Goal: Task Accomplishment & Management: Complete application form

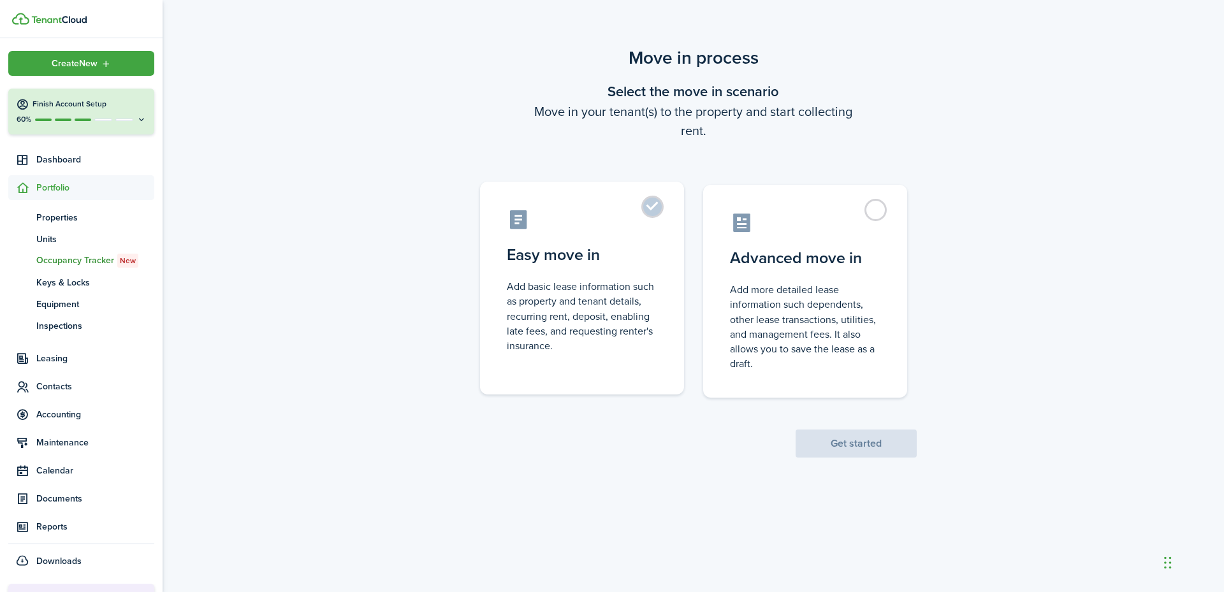
click at [602, 327] on control-radio-card-description "Add basic lease information such as property and tenant details, recurring rent…" at bounding box center [582, 316] width 150 height 74
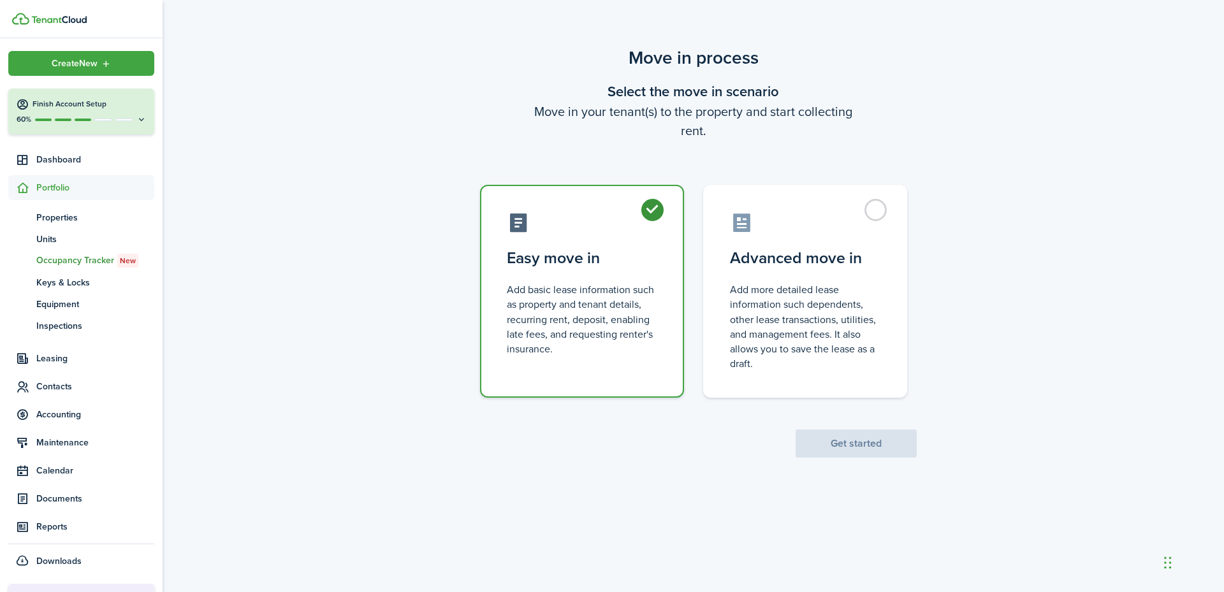
radio input "true"
click at [846, 446] on button "Get started" at bounding box center [856, 444] width 121 height 28
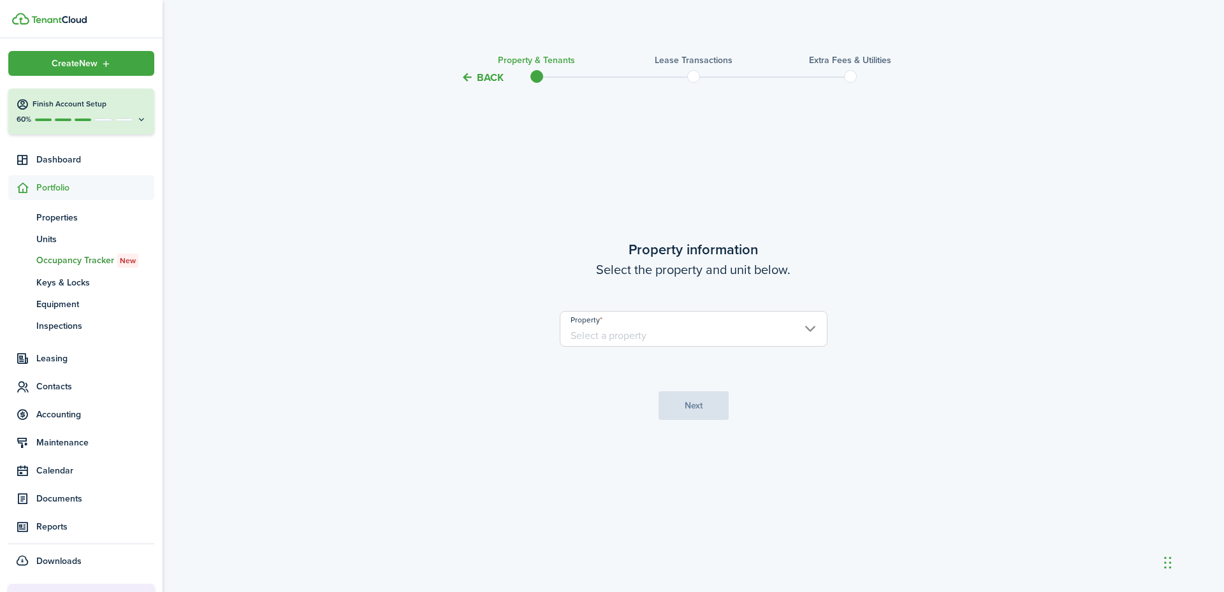
click at [661, 335] on input "Property" at bounding box center [694, 329] width 268 height 36
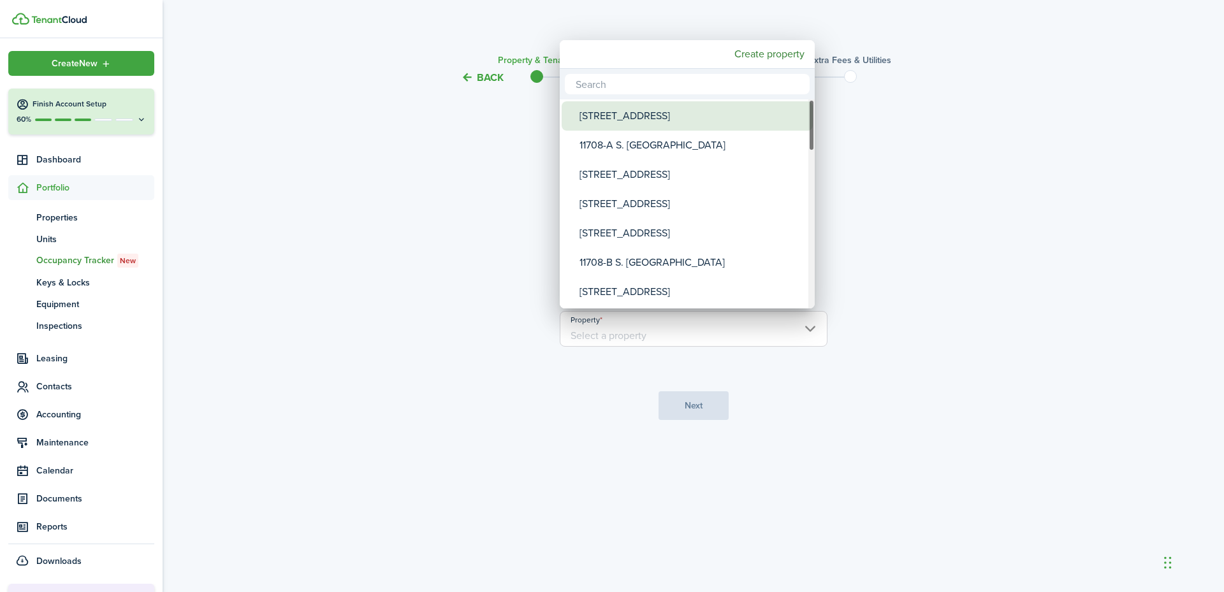
click at [624, 117] on div "[STREET_ADDRESS]" at bounding box center [693, 115] width 226 height 29
type input "[STREET_ADDRESS]"
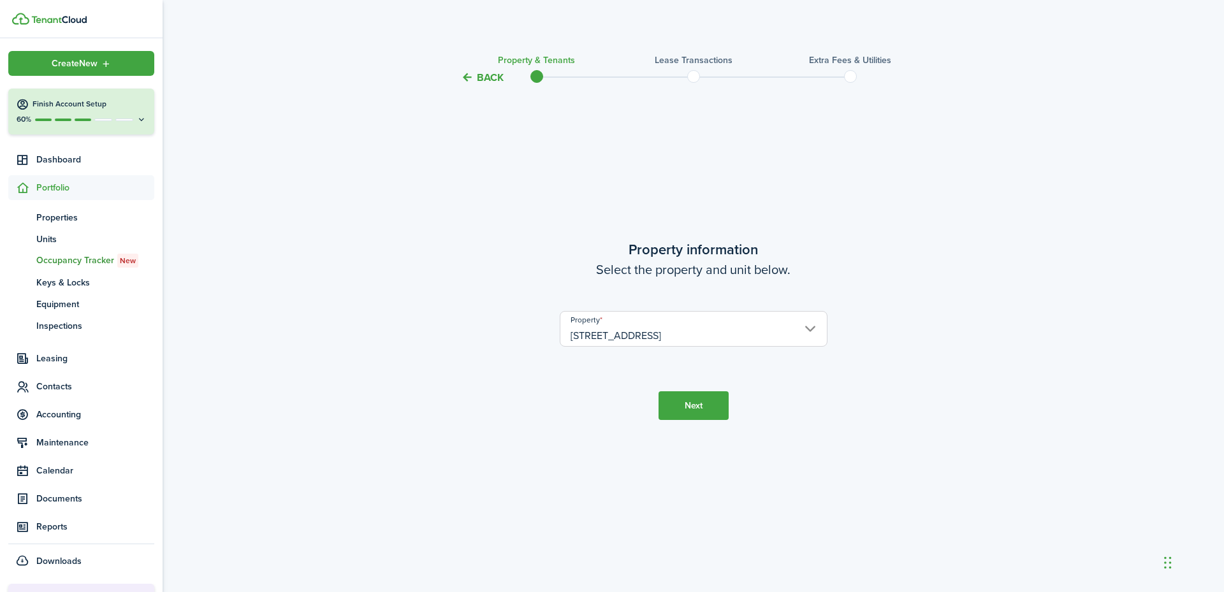
click at [693, 416] on button "Next" at bounding box center [694, 406] width 70 height 29
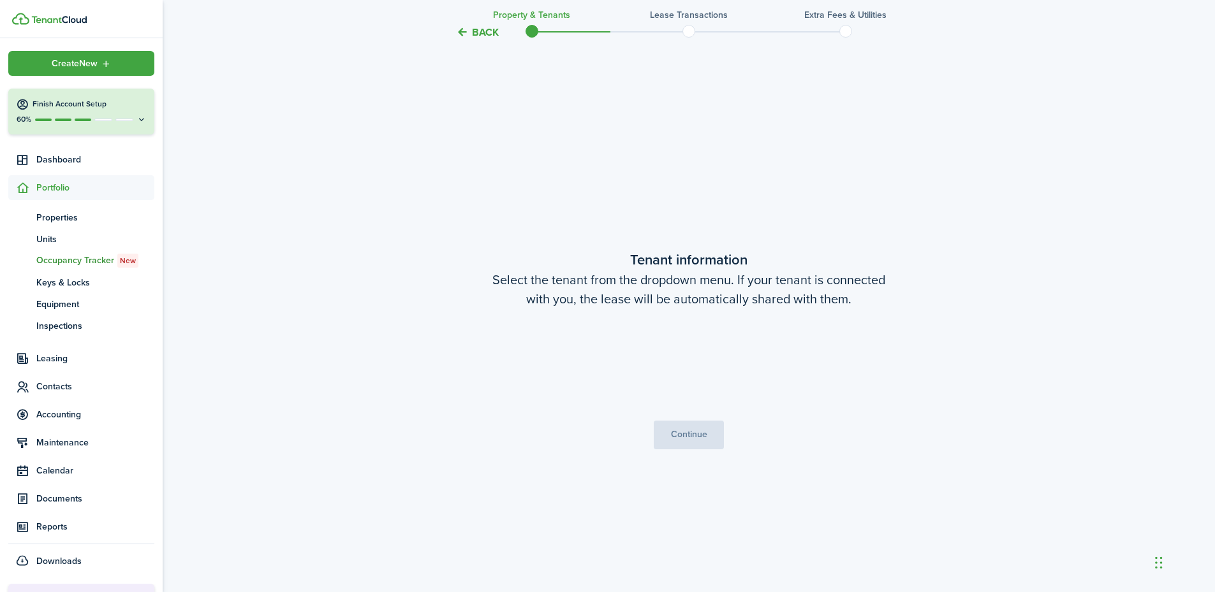
scroll to position [507, 0]
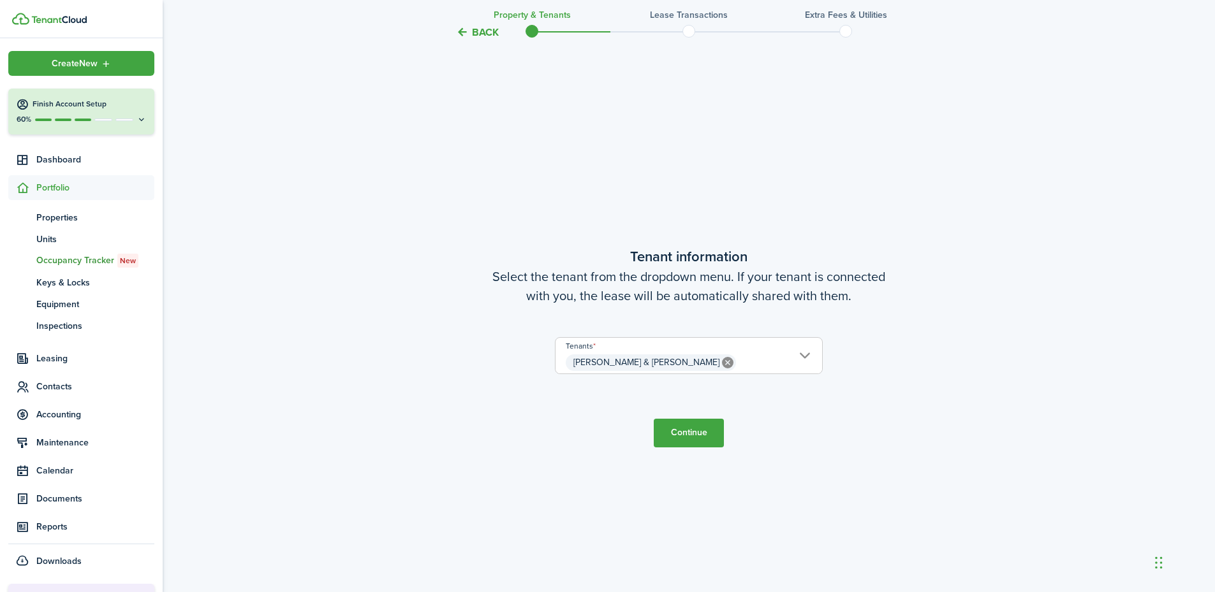
click at [696, 425] on button "Continue" at bounding box center [689, 433] width 70 height 29
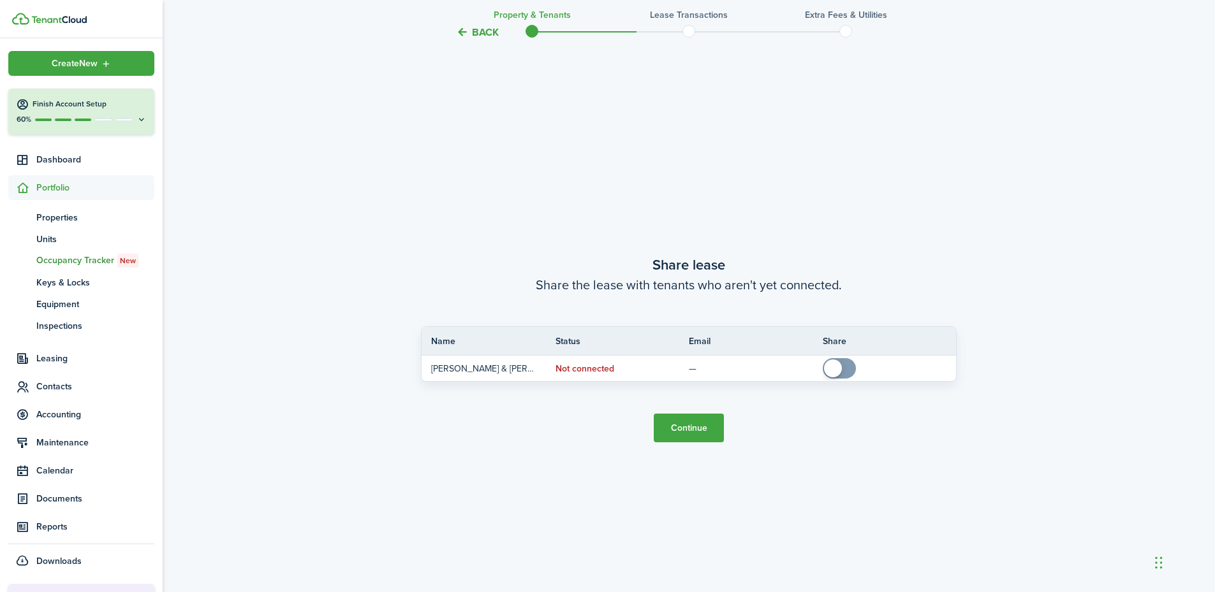
scroll to position [1099, 0]
click at [703, 427] on button "Continue" at bounding box center [689, 426] width 70 height 29
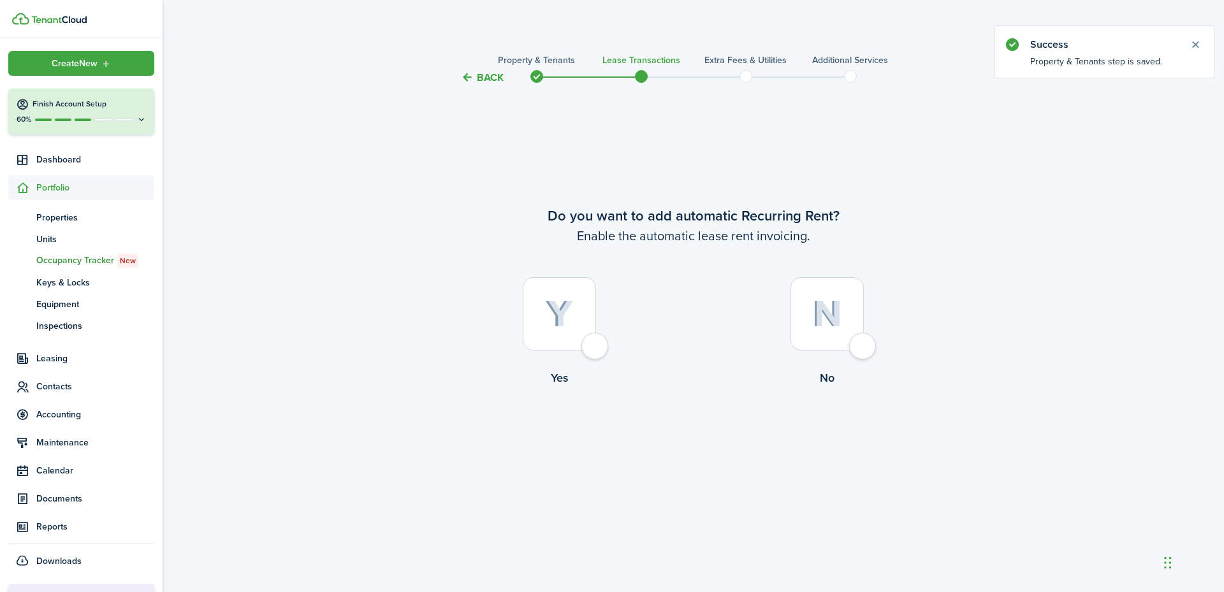
click at [577, 336] on div at bounding box center [559, 313] width 73 height 73
radio input "true"
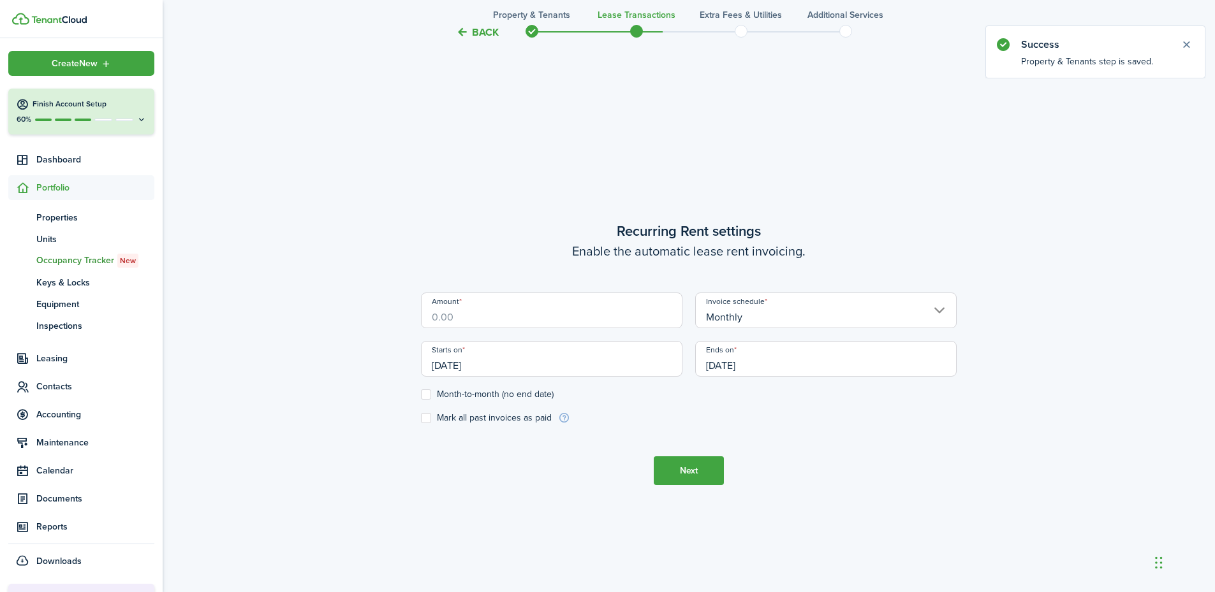
scroll to position [507, 0]
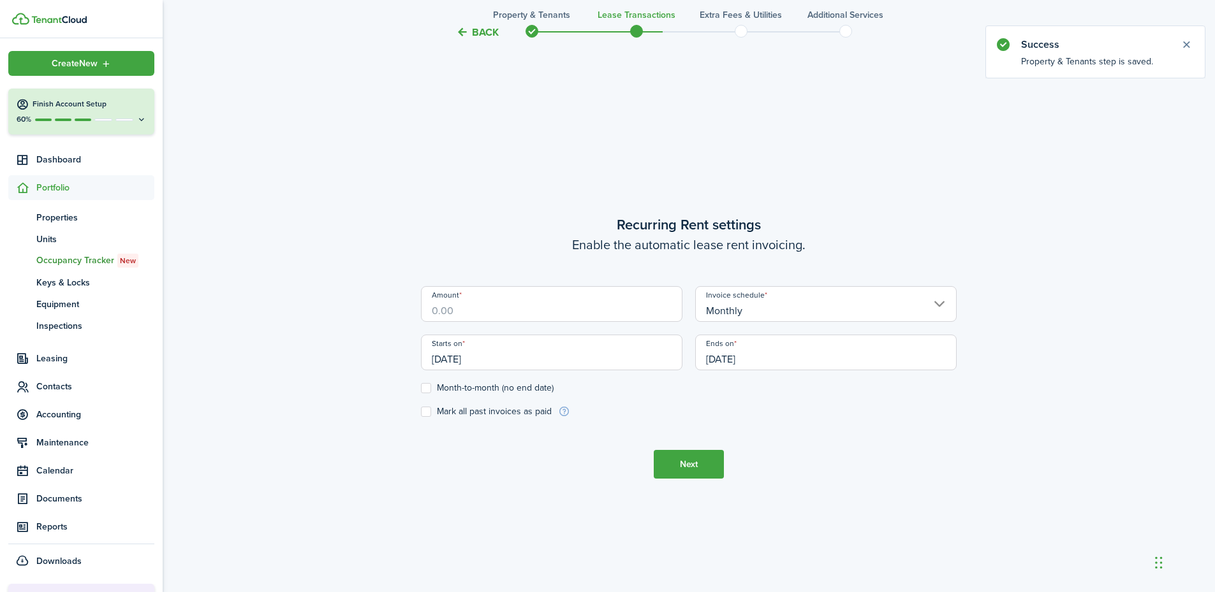
click at [538, 300] on input "Amount" at bounding box center [551, 304] width 261 height 36
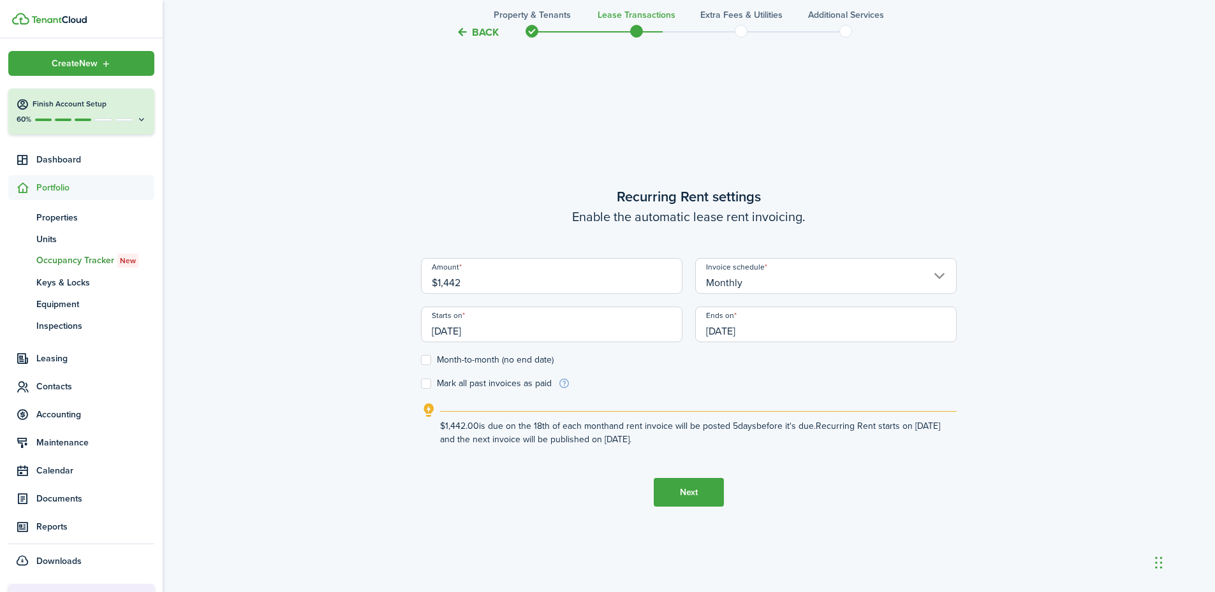
type input "$1,442.00"
click at [428, 358] on label "Month-to-month (no end date)" at bounding box center [487, 360] width 133 height 10
click at [421, 360] on input "Month-to-month (no end date)" at bounding box center [420, 360] width 1 height 1
checkbox input "true"
click at [478, 332] on input "[DATE]" at bounding box center [551, 325] width 261 height 36
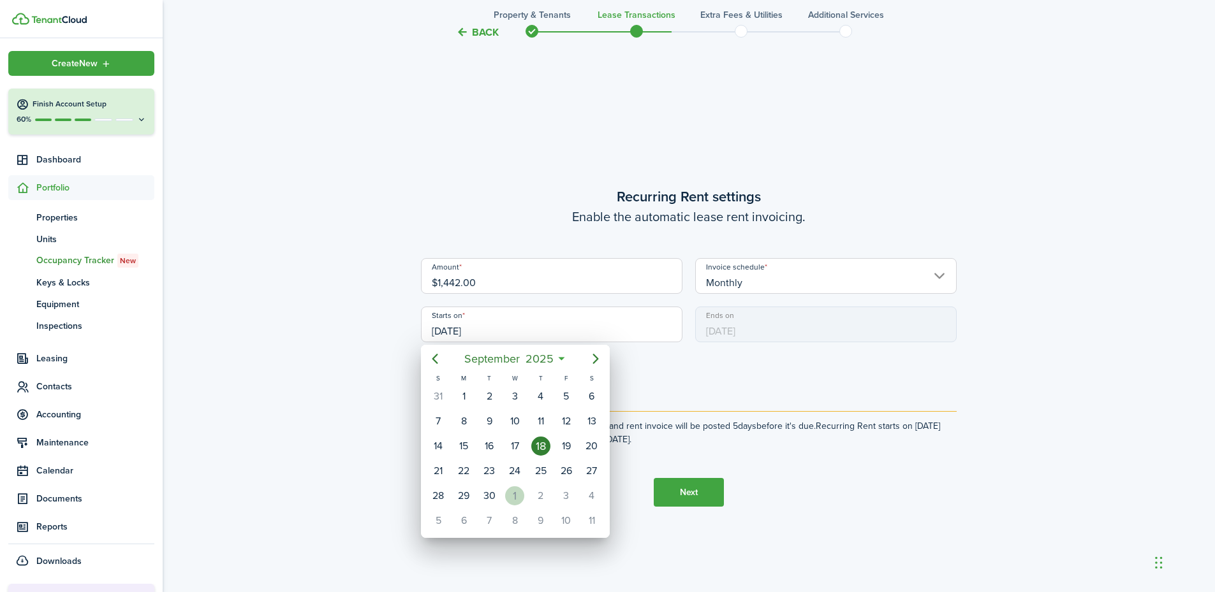
click at [523, 493] on div "1" at bounding box center [514, 496] width 19 height 19
type input "[DATE]"
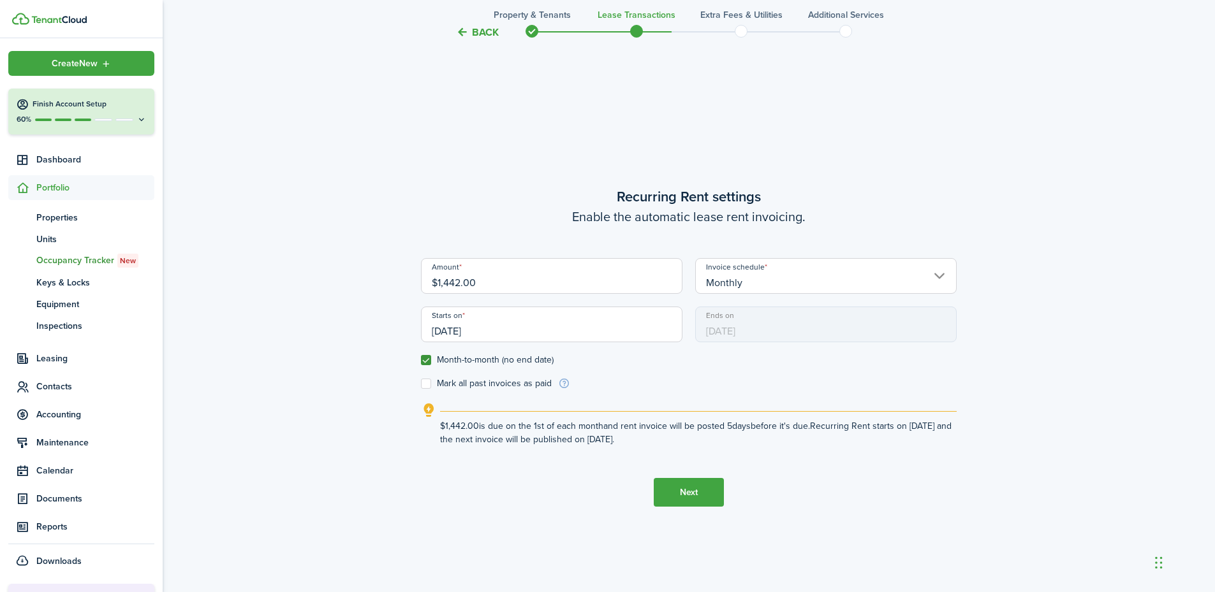
scroll to position [0, 0]
click at [690, 497] on button "Next" at bounding box center [689, 492] width 70 height 29
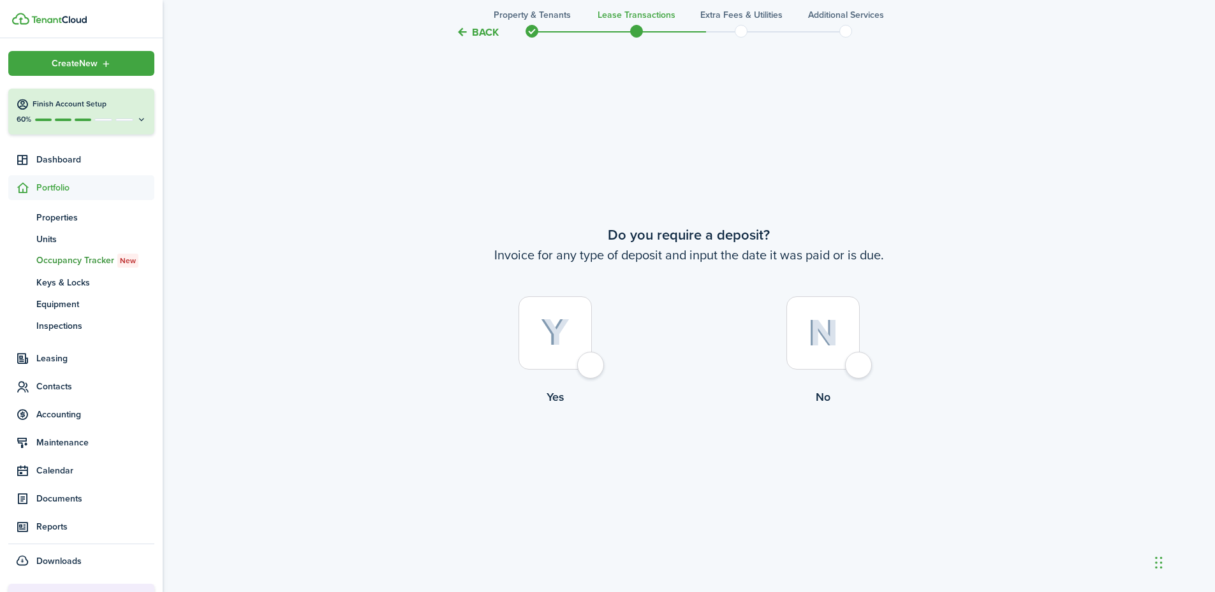
scroll to position [1099, 0]
click at [853, 368] on div at bounding box center [822, 331] width 73 height 73
radio input "true"
click at [708, 458] on button "Continue" at bounding box center [689, 456] width 70 height 29
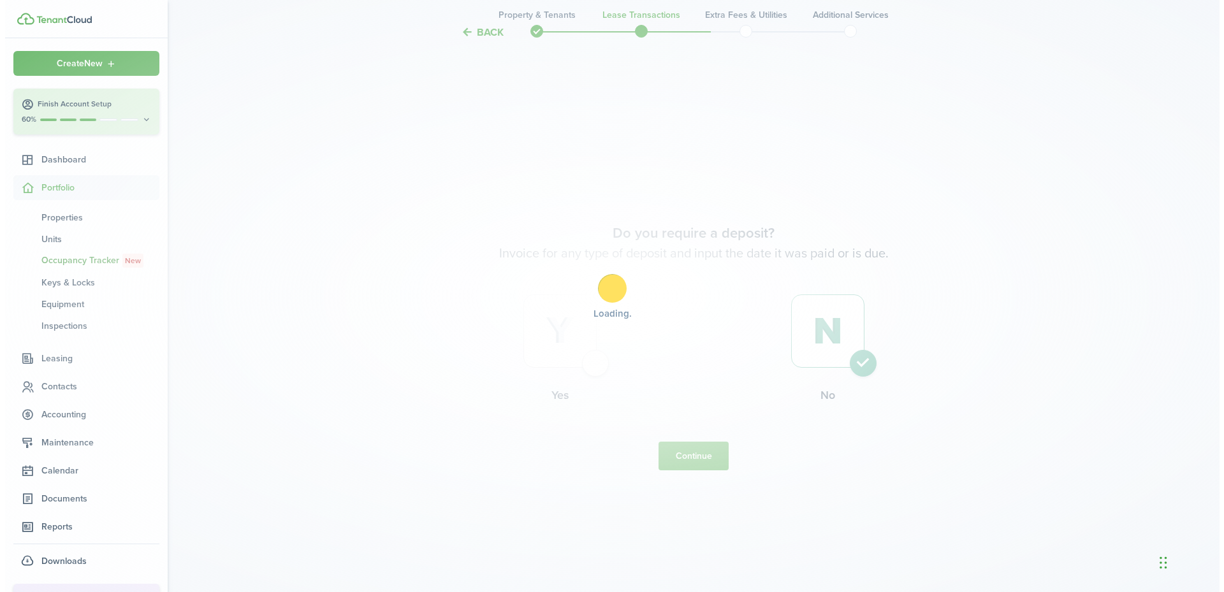
scroll to position [0, 0]
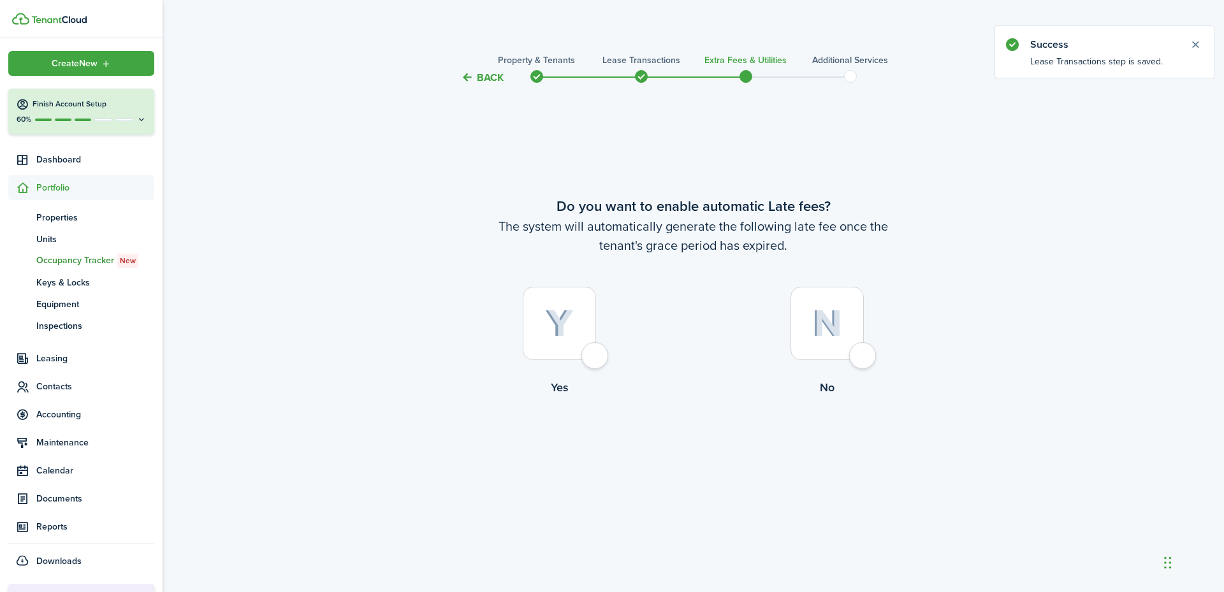
click at [591, 350] on div at bounding box center [559, 323] width 73 height 73
radio input "true"
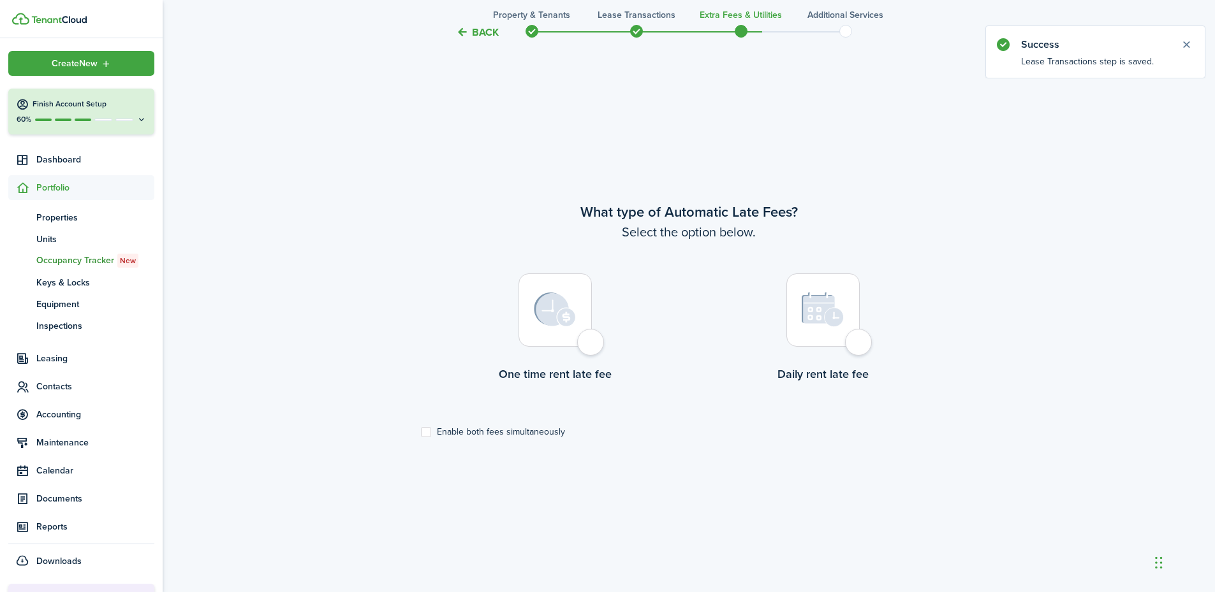
scroll to position [507, 0]
click at [592, 338] on div at bounding box center [554, 306] width 73 height 73
radio input "true"
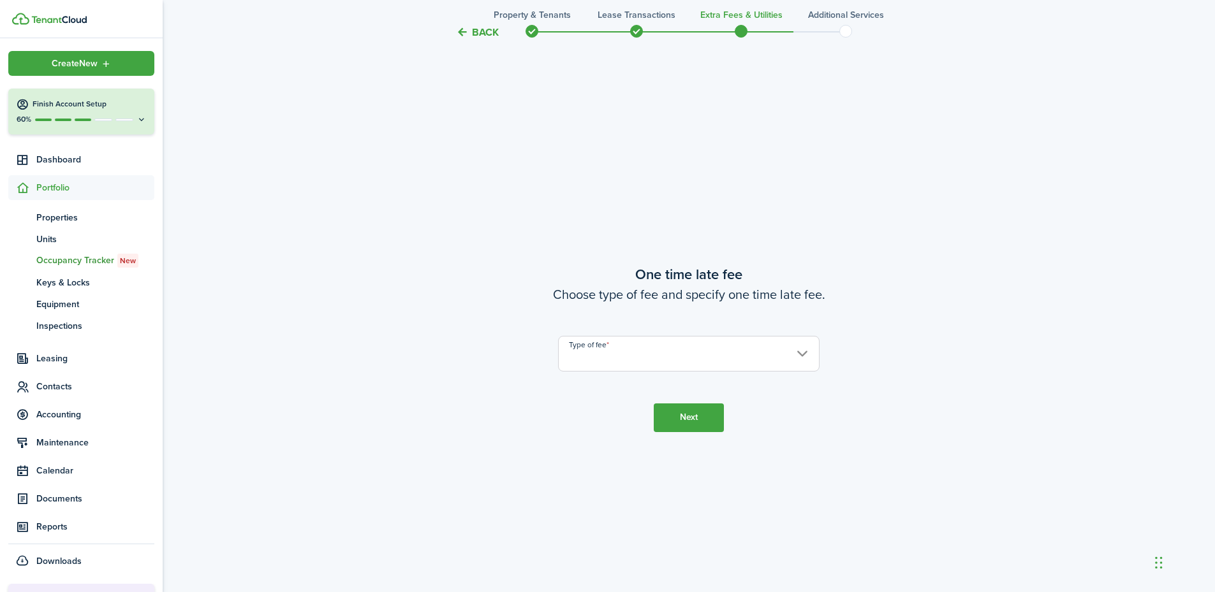
scroll to position [1099, 0]
click at [592, 348] on input "Type of fee" at bounding box center [688, 353] width 261 height 36
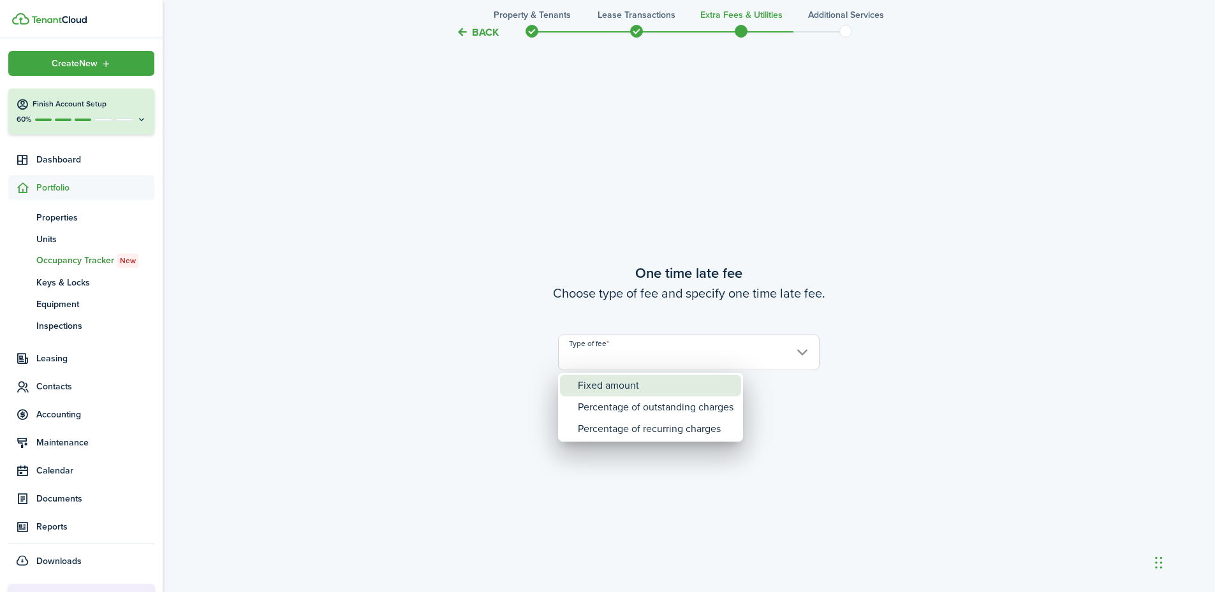
drag, startPoint x: 596, startPoint y: 382, endPoint x: 602, endPoint y: 378, distance: 6.9
click at [598, 382] on div "Fixed amount" at bounding box center [656, 386] width 156 height 22
type input "Fixed amount"
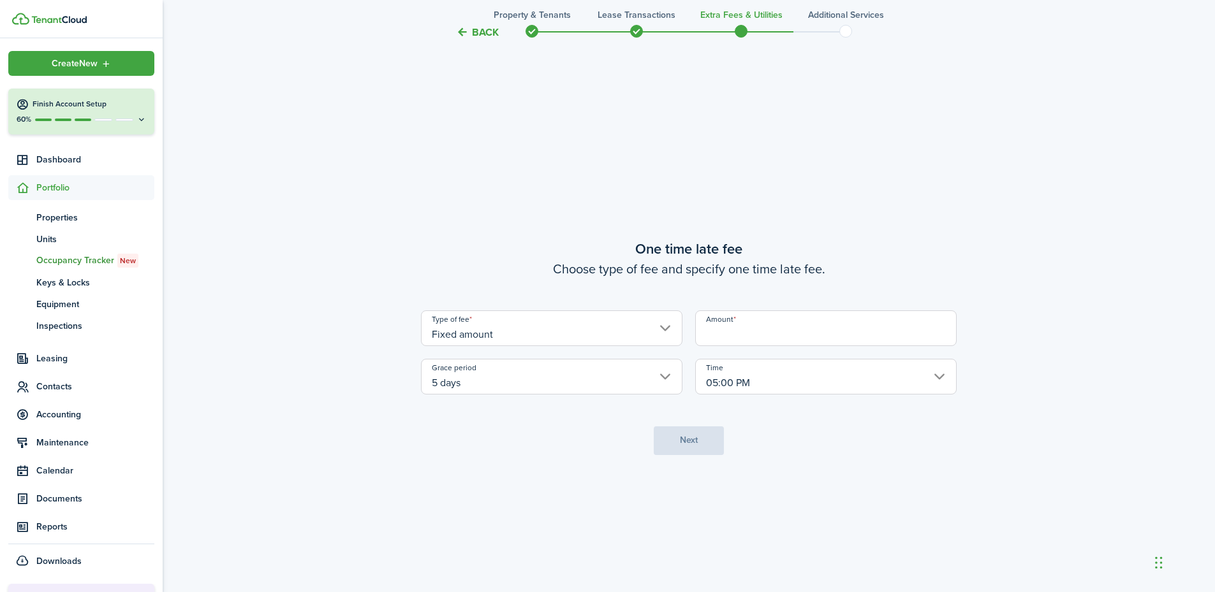
click at [728, 343] on input "Amount" at bounding box center [825, 329] width 261 height 36
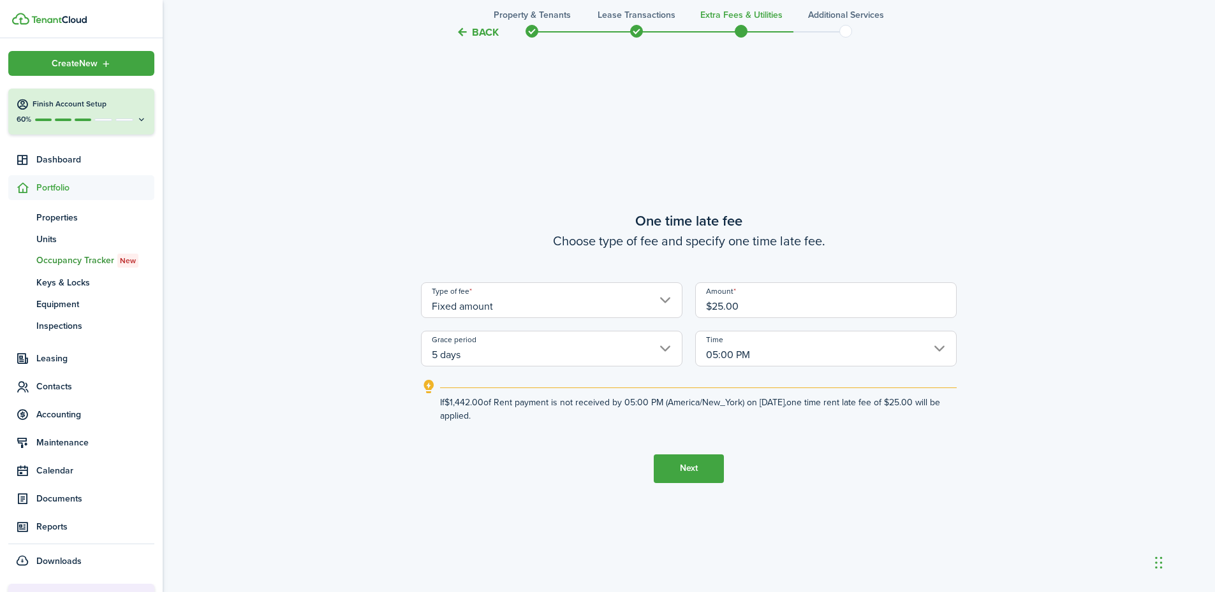
type input "$25.00"
click at [693, 465] on button "Next" at bounding box center [689, 469] width 70 height 29
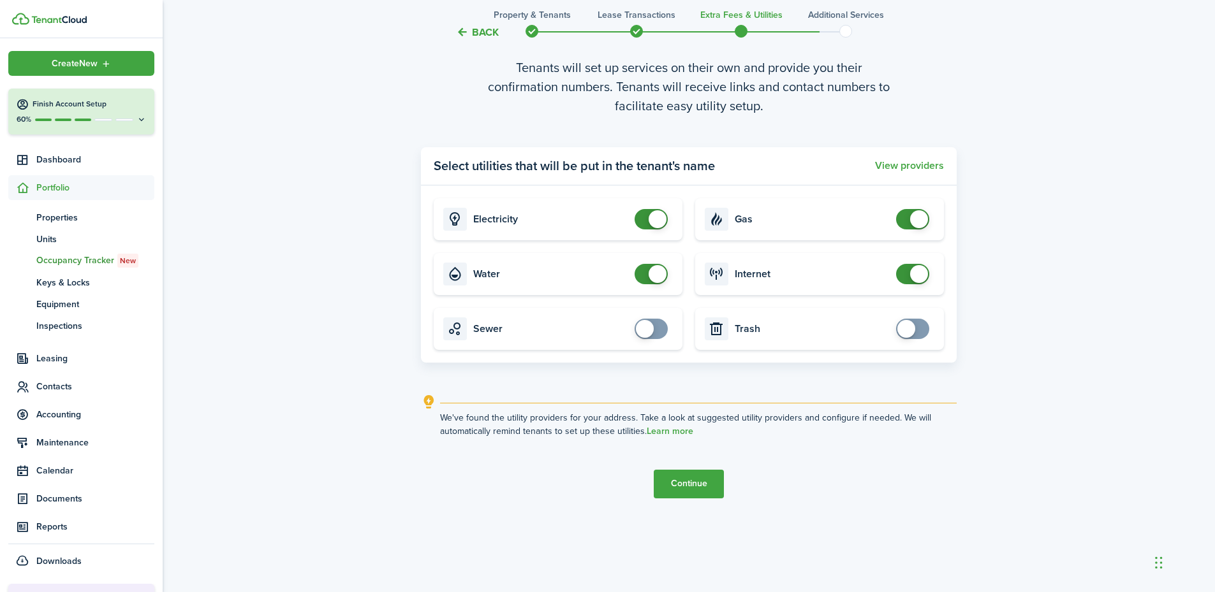
scroll to position [1777, 0]
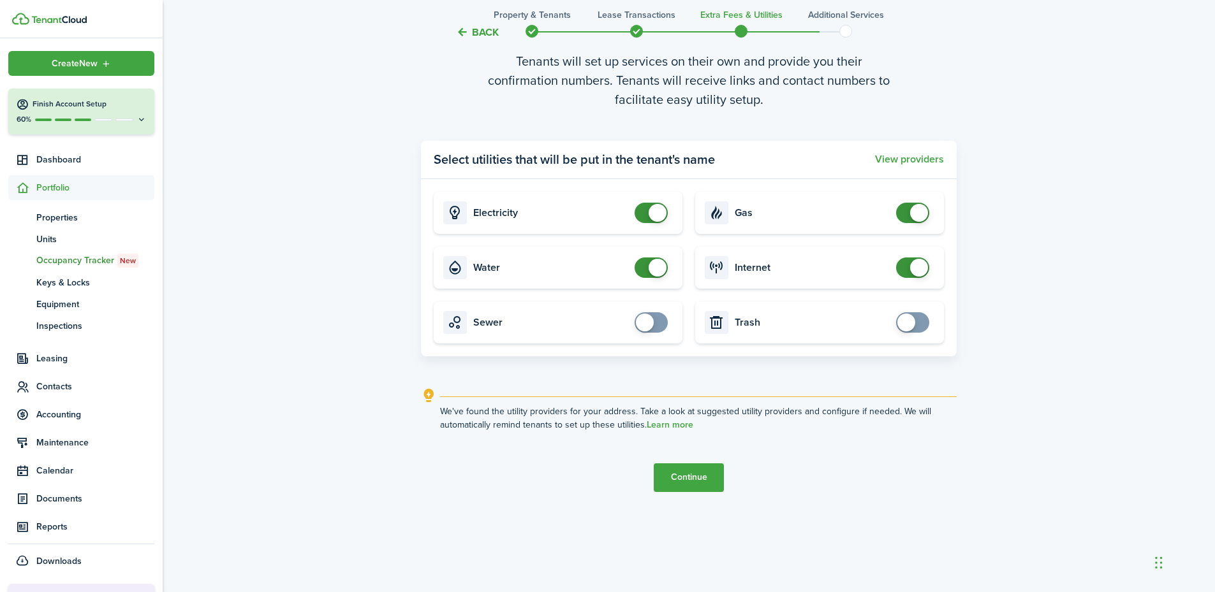
click at [680, 474] on button "Continue" at bounding box center [689, 478] width 70 height 29
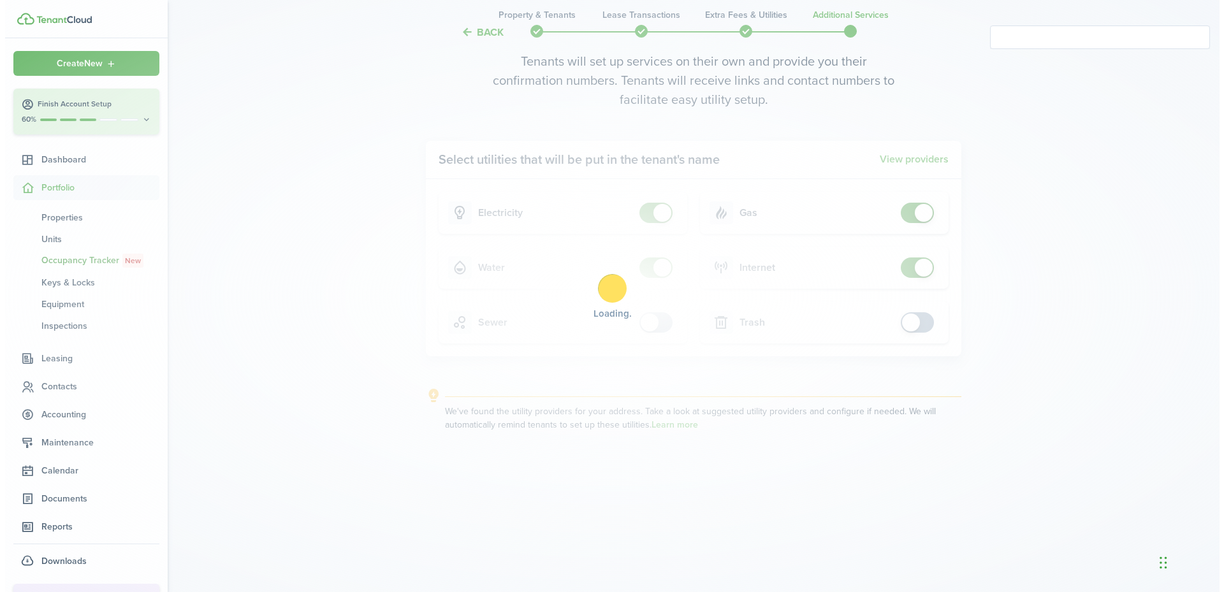
scroll to position [0, 0]
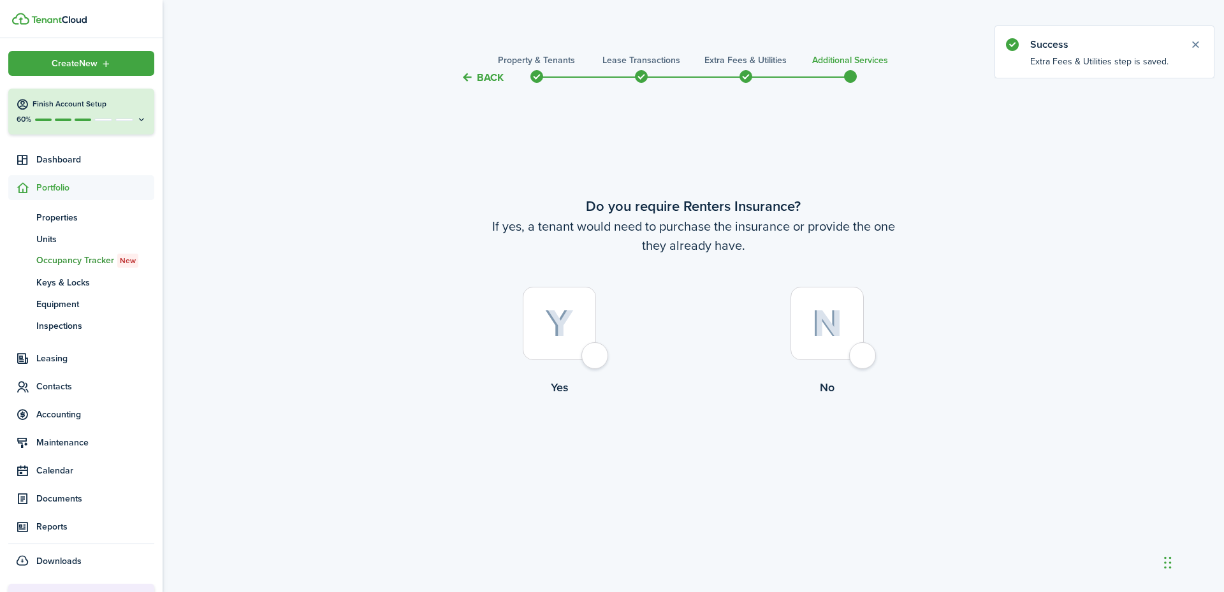
click at [595, 356] on div at bounding box center [559, 323] width 73 height 73
radio input "true"
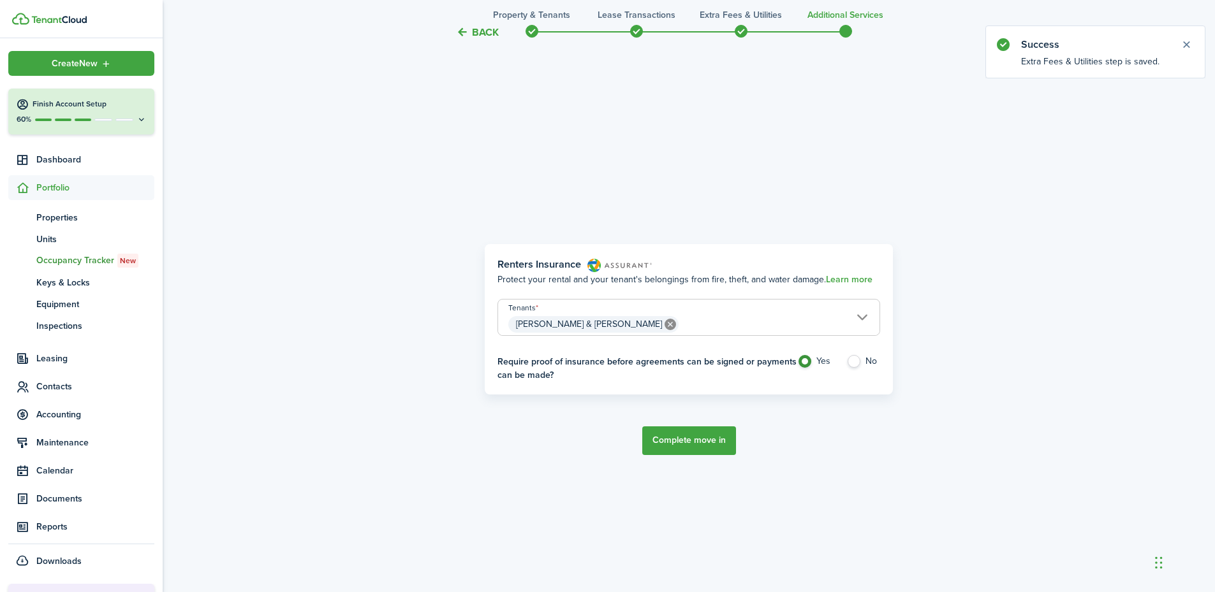
scroll to position [507, 0]
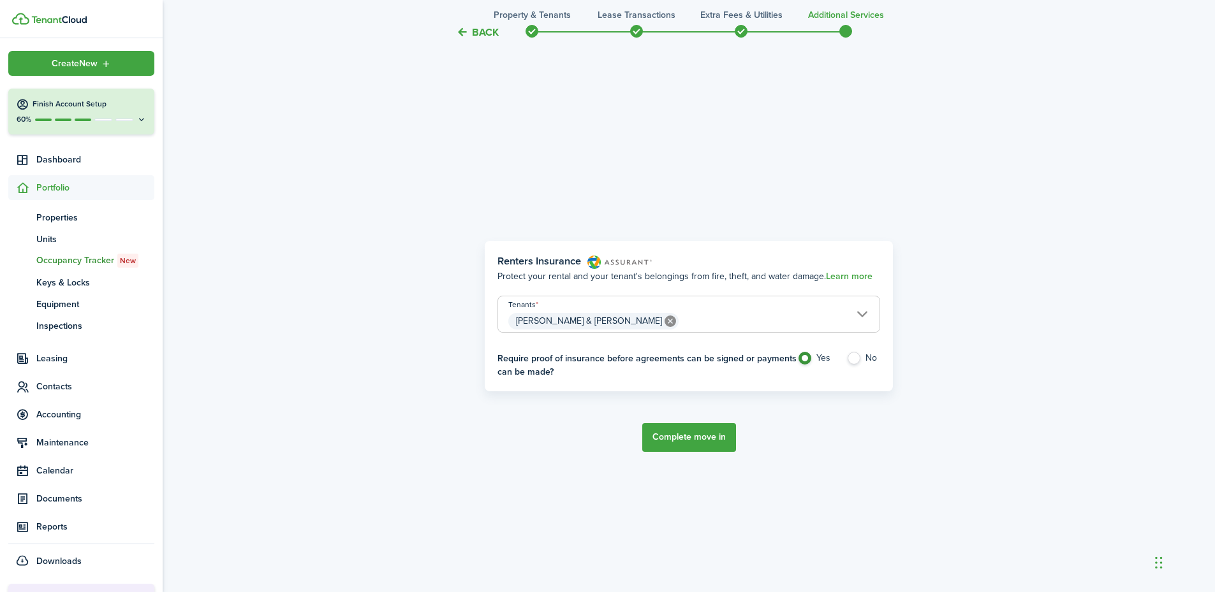
click at [858, 358] on label "No" at bounding box center [863, 361] width 34 height 19
radio input "false"
radio input "true"
click at [844, 273] on link "Learn more" at bounding box center [849, 277] width 47 height 10
click at [468, 31] on button "Back" at bounding box center [477, 32] width 43 height 13
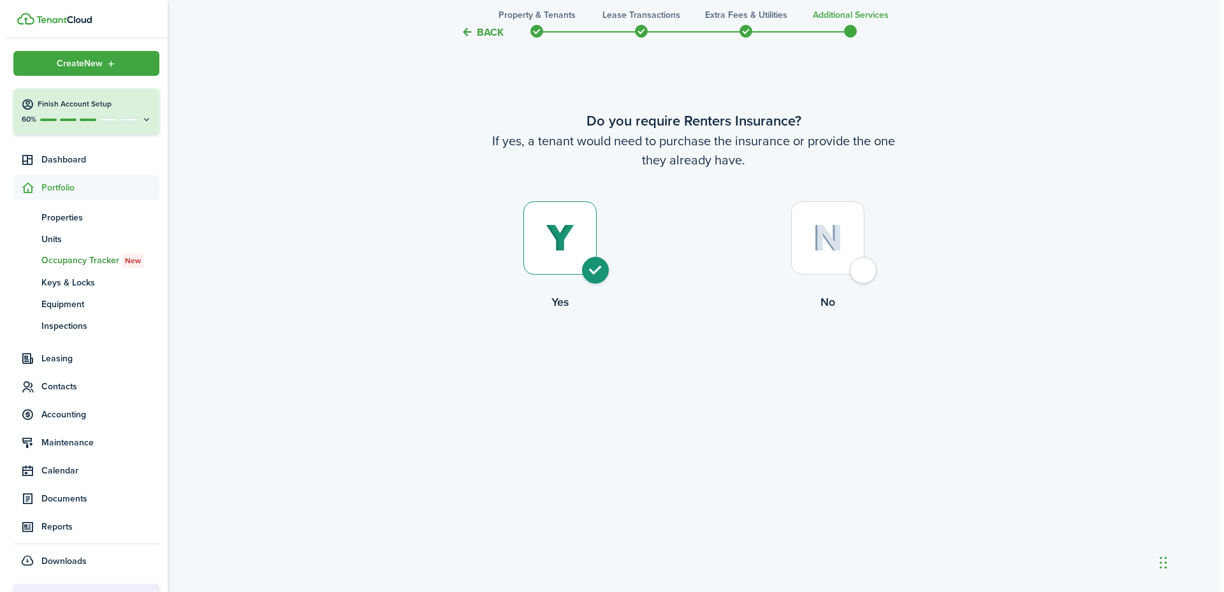
scroll to position [0, 0]
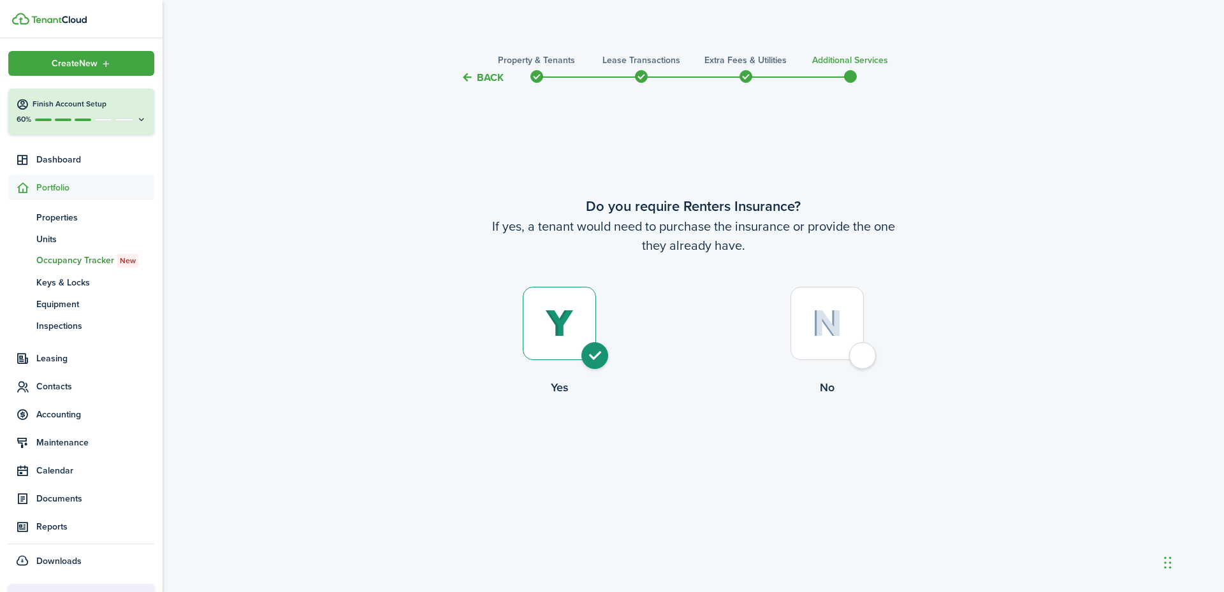
click at [860, 349] on div at bounding box center [827, 323] width 73 height 73
radio input "false"
radio input "true"
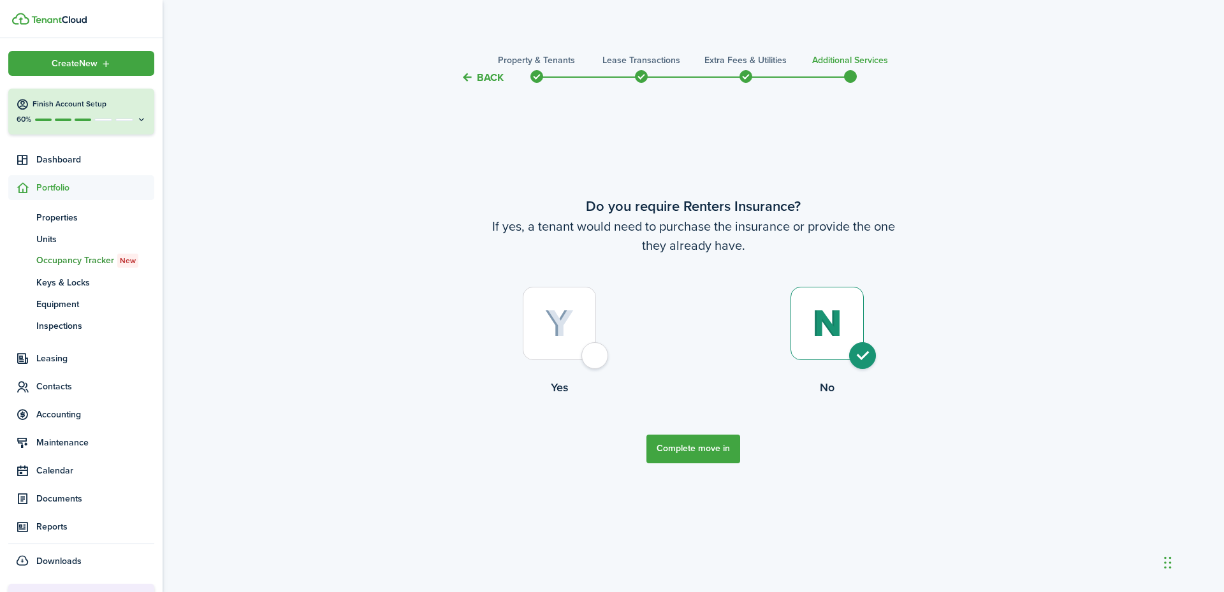
click at [596, 356] on div at bounding box center [559, 323] width 73 height 73
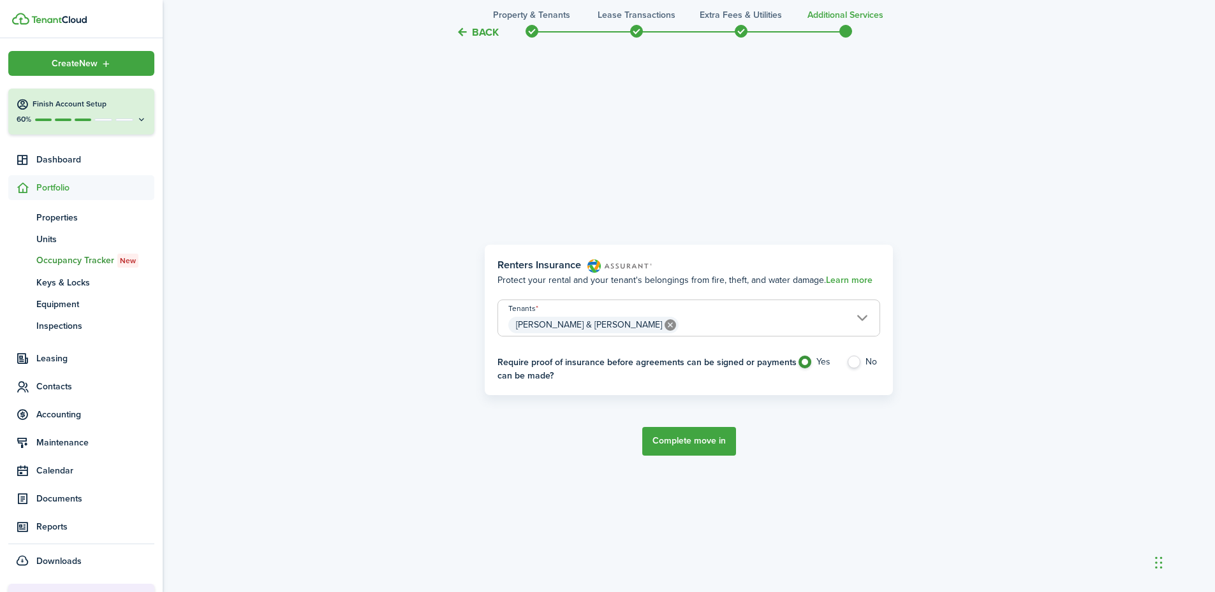
scroll to position [507, 0]
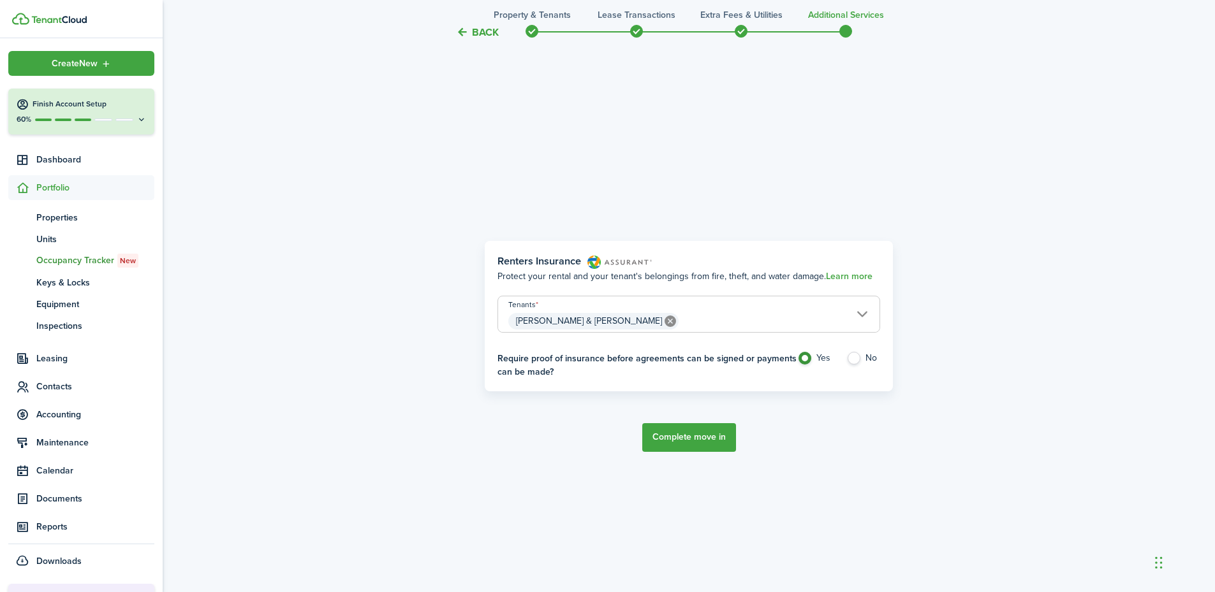
click at [489, 28] on button "Back" at bounding box center [477, 32] width 43 height 13
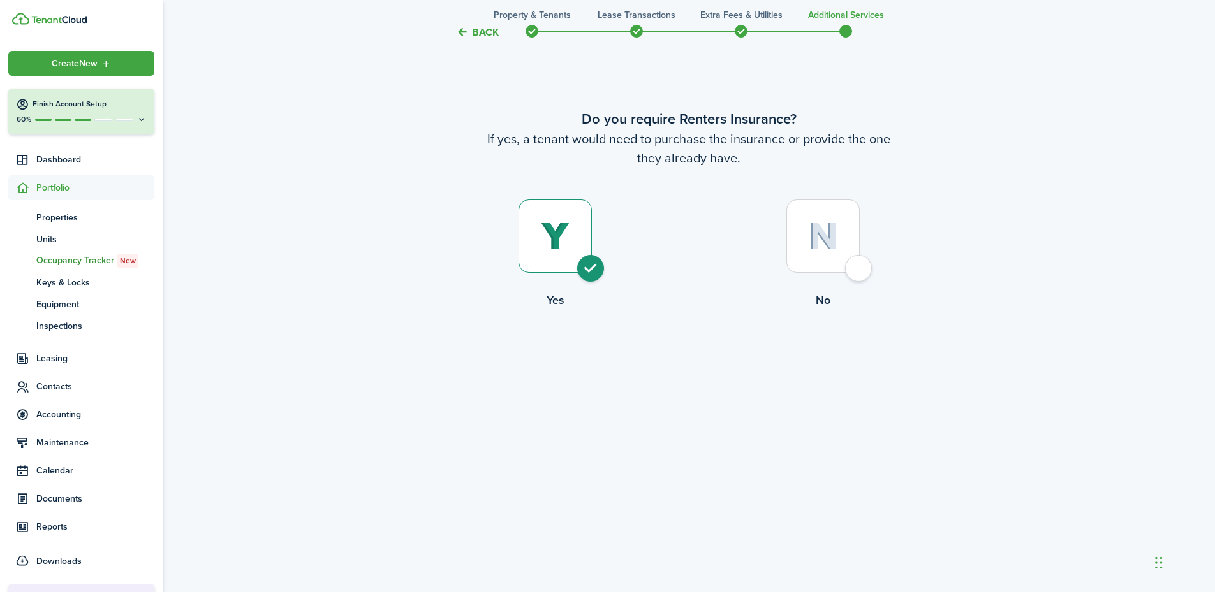
scroll to position [0, 0]
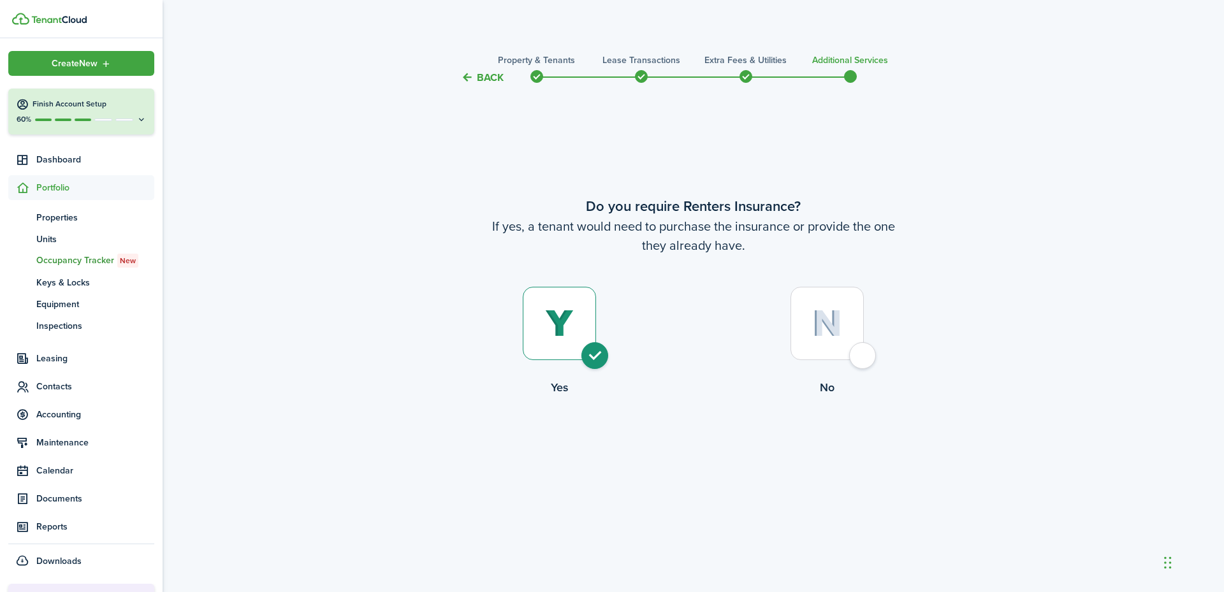
click at [849, 347] on div at bounding box center [827, 323] width 73 height 73
radio input "false"
radio input "true"
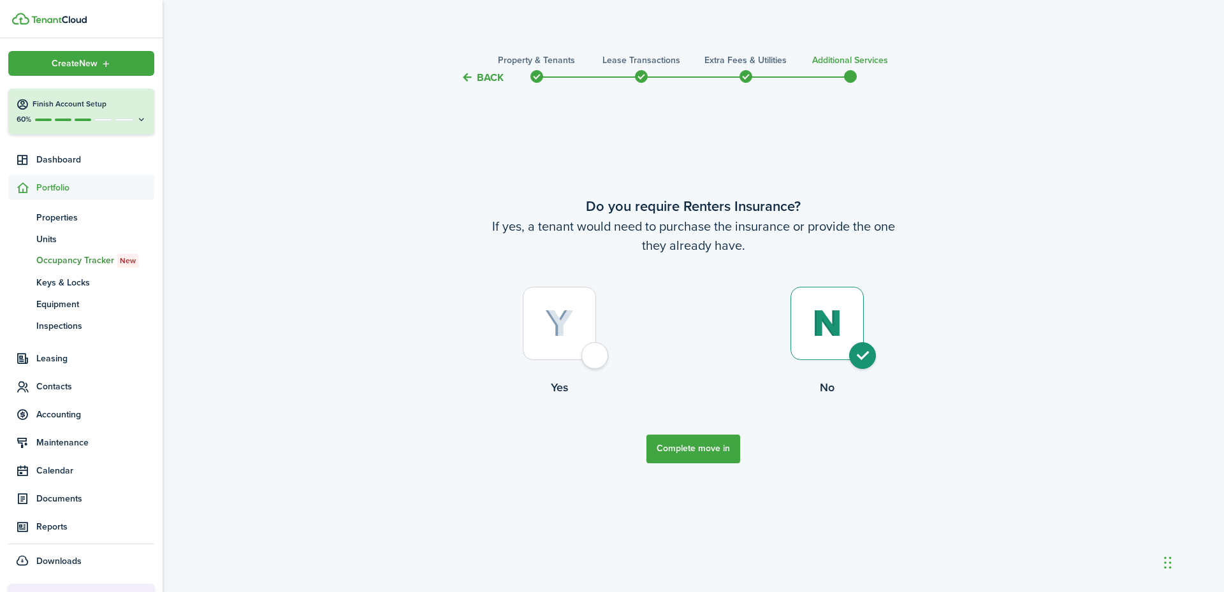
click at [704, 451] on button "Complete move in" at bounding box center [694, 449] width 94 height 29
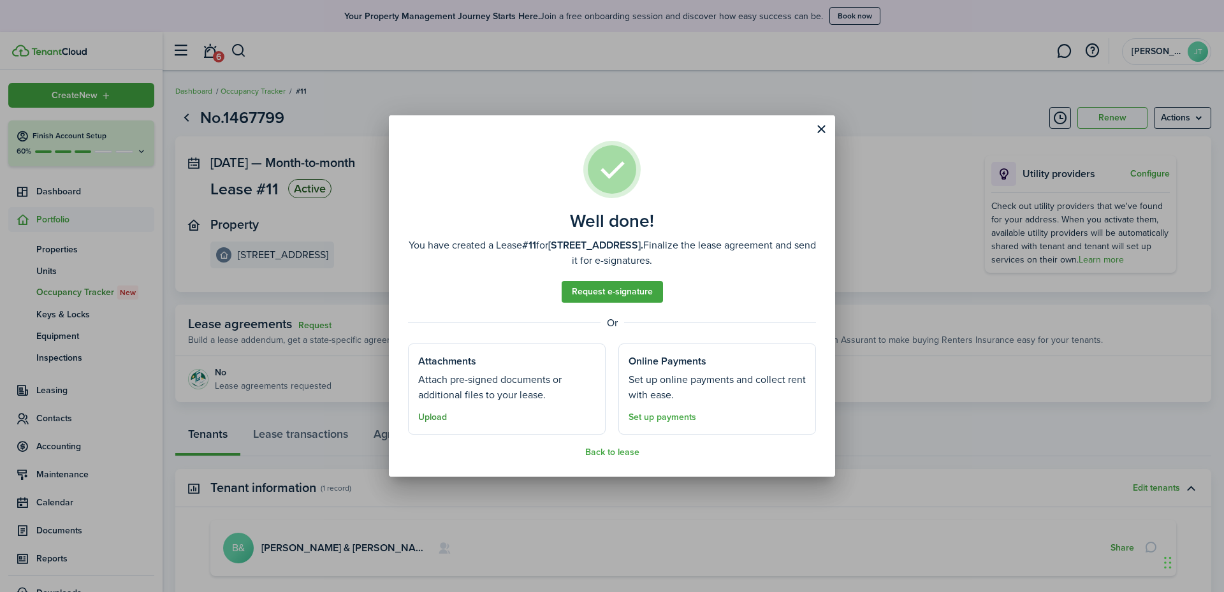
click at [432, 419] on button "Upload" at bounding box center [432, 418] width 29 height 10
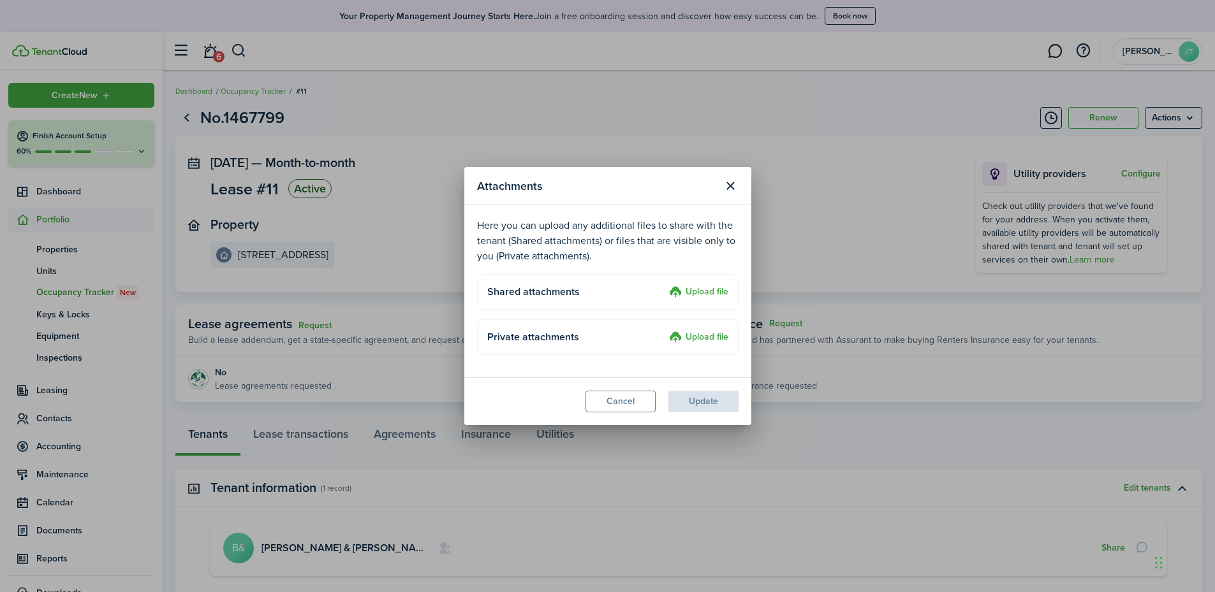
click at [697, 286] on label "Upload file" at bounding box center [698, 292] width 59 height 15
click at [664, 285] on input "Upload file" at bounding box center [664, 285] width 0 height 0
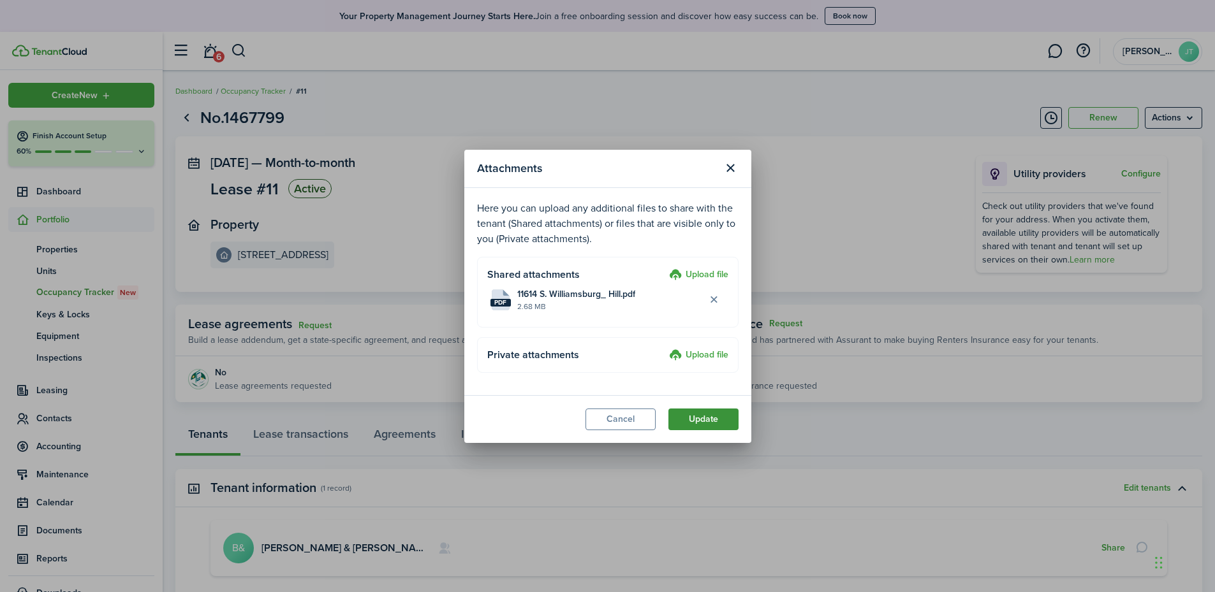
click at [707, 417] on button "Update" at bounding box center [703, 420] width 70 height 22
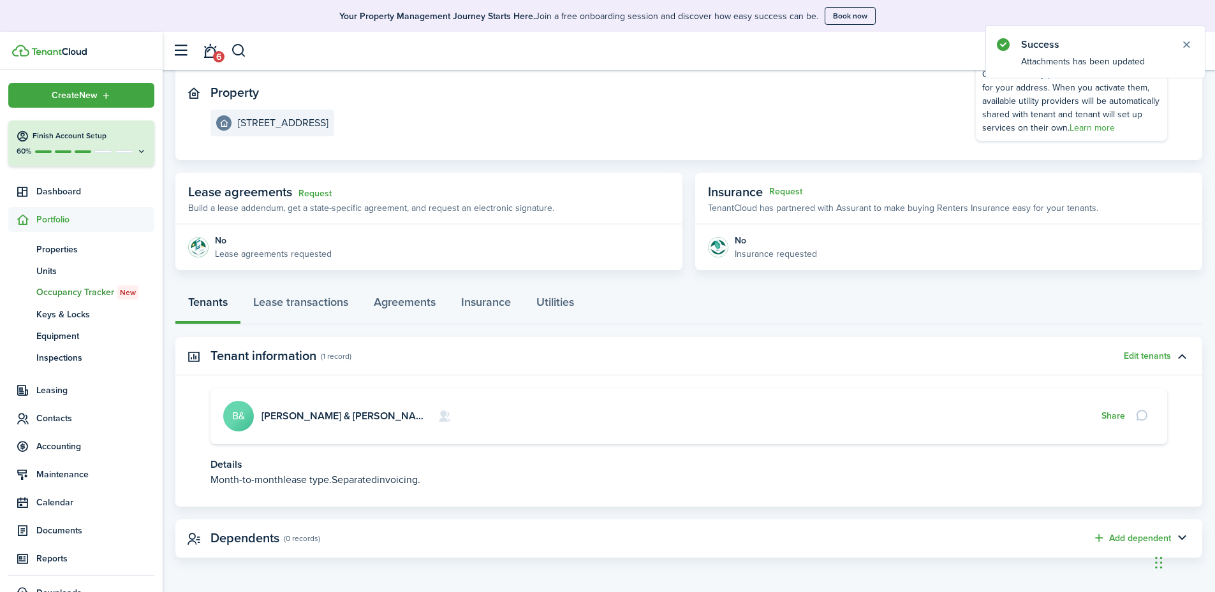
scroll to position [133, 0]
click at [422, 304] on link "Agreements" at bounding box center [404, 305] width 87 height 38
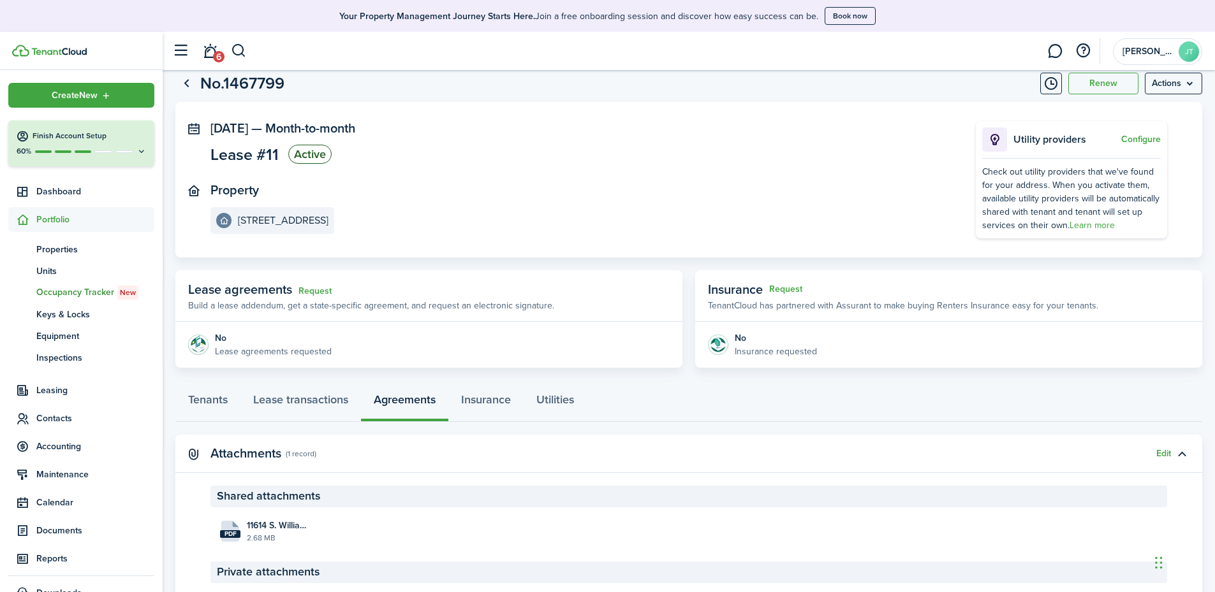
scroll to position [128, 0]
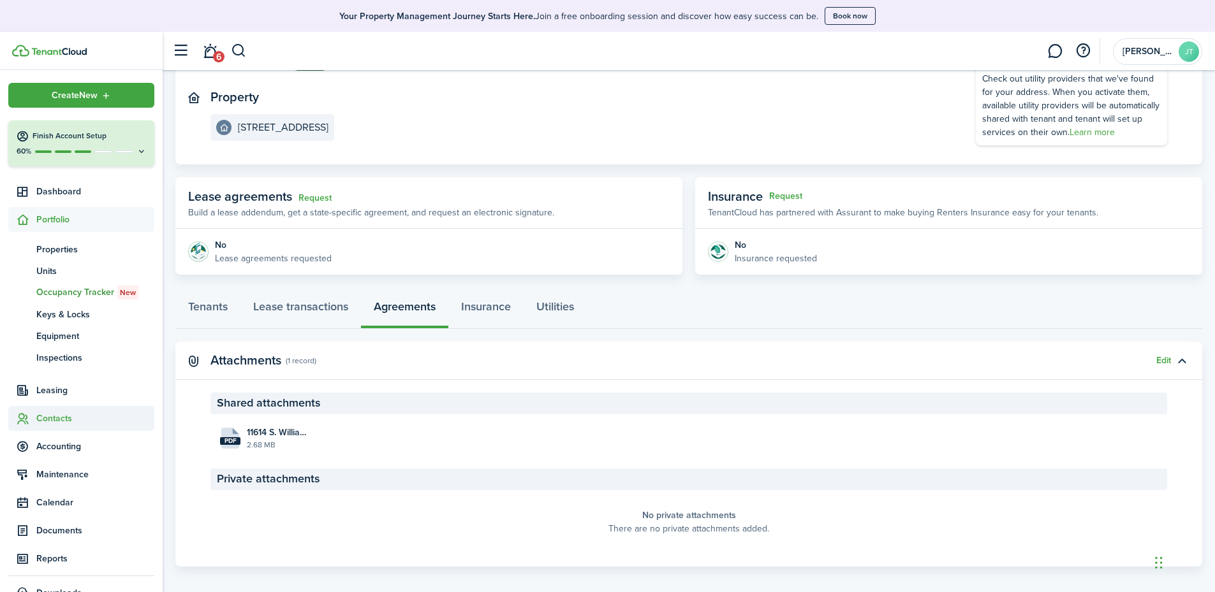
click at [57, 423] on span "Contacts" at bounding box center [95, 418] width 118 height 13
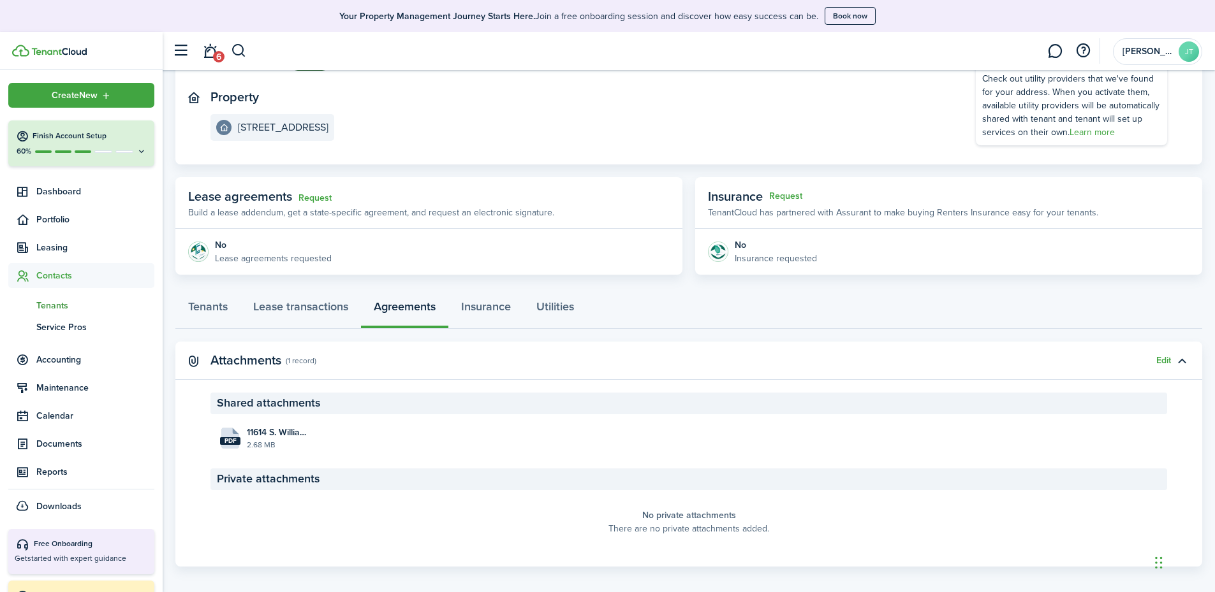
click at [51, 302] on span "Tenants" at bounding box center [95, 305] width 118 height 13
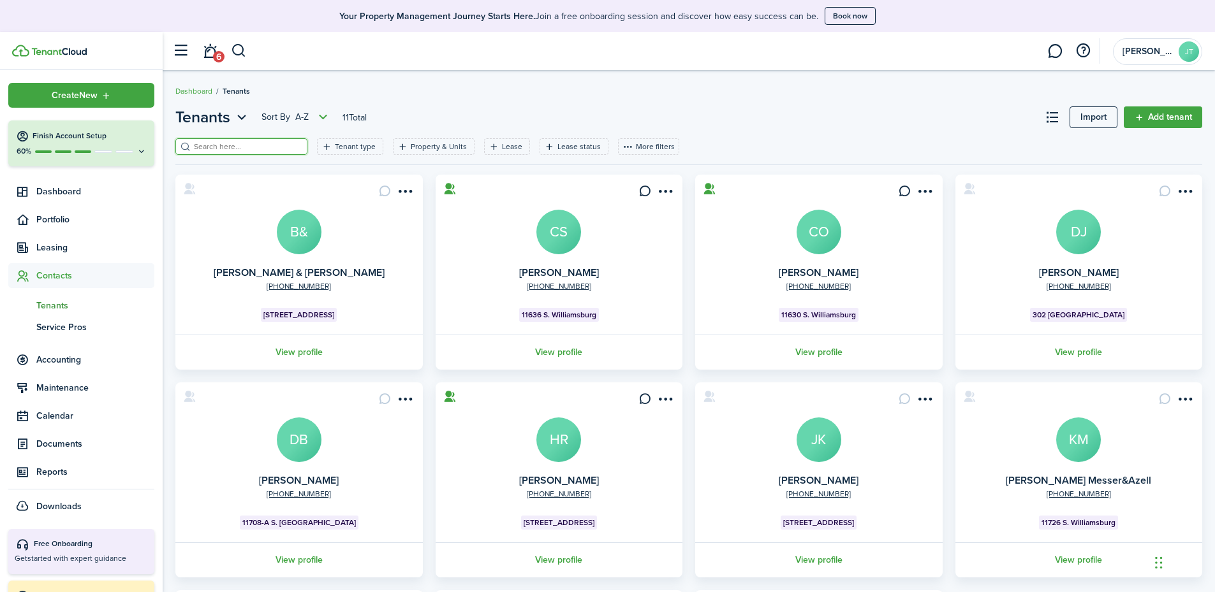
click at [269, 148] on input "search" at bounding box center [247, 147] width 112 height 12
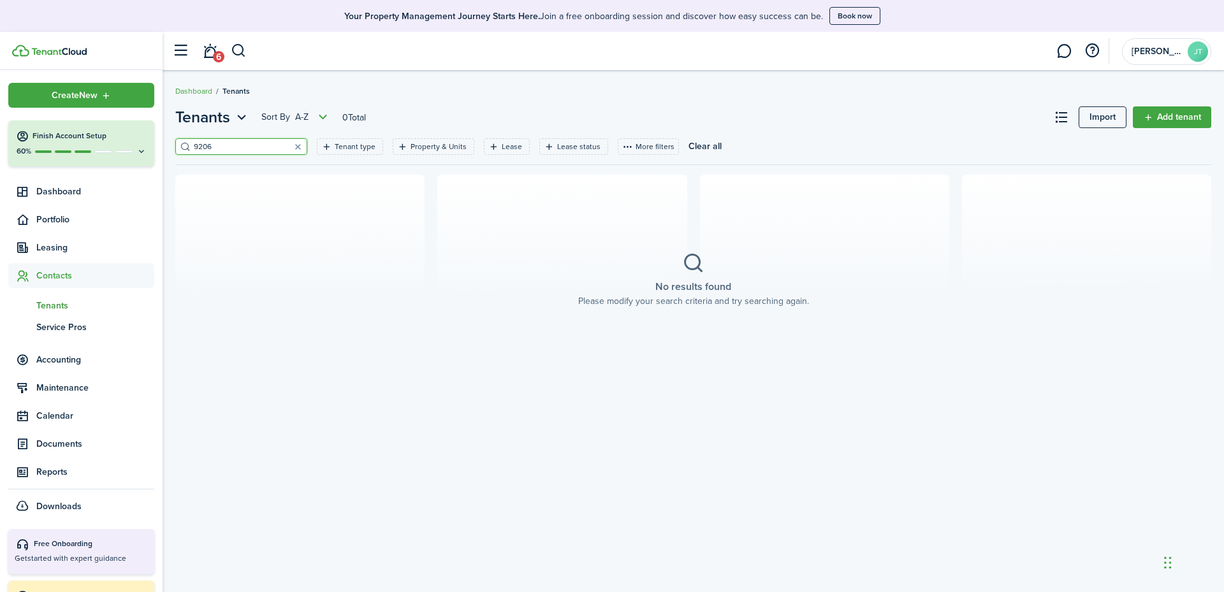
type input "9206"
click at [225, 121] on span "Tenants" at bounding box center [202, 117] width 55 height 23
click at [51, 307] on span "Tenants" at bounding box center [95, 305] width 118 height 13
click at [289, 149] on button "button" at bounding box center [298, 147] width 18 height 18
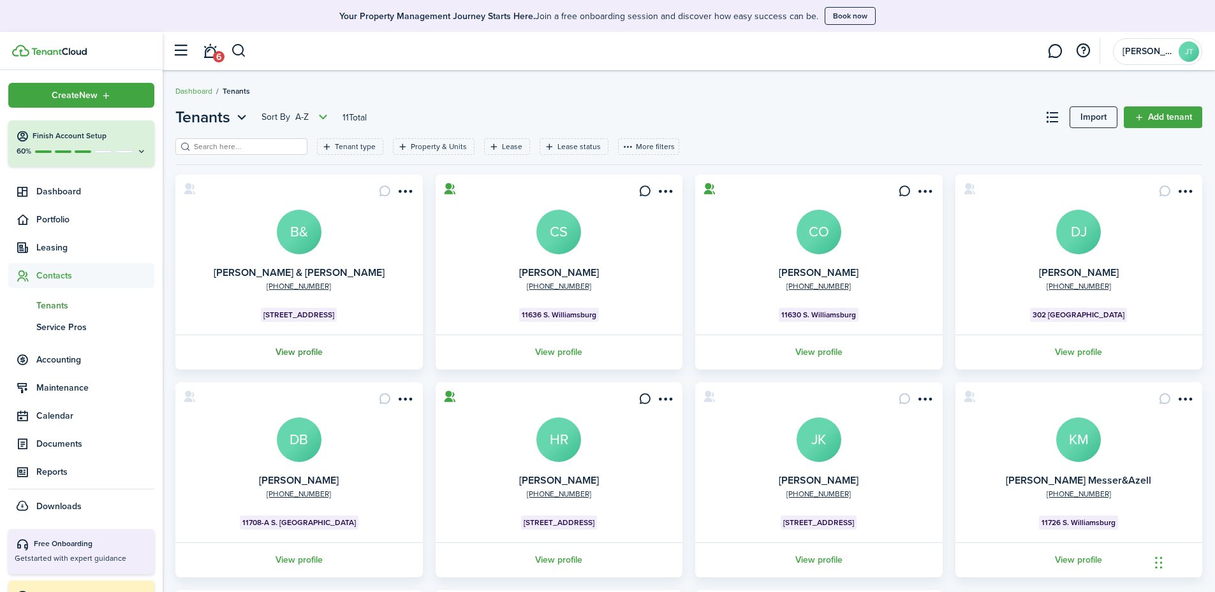
click at [307, 353] on link "View profile" at bounding box center [298, 352] width 251 height 35
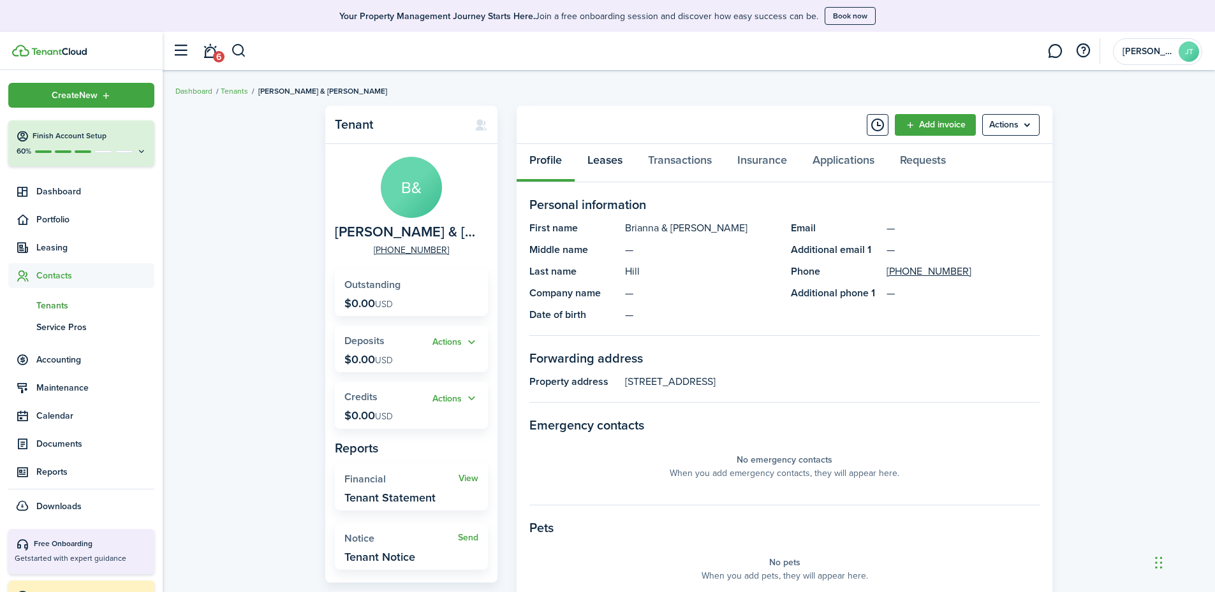
click at [612, 158] on link "Leases" at bounding box center [605, 163] width 61 height 38
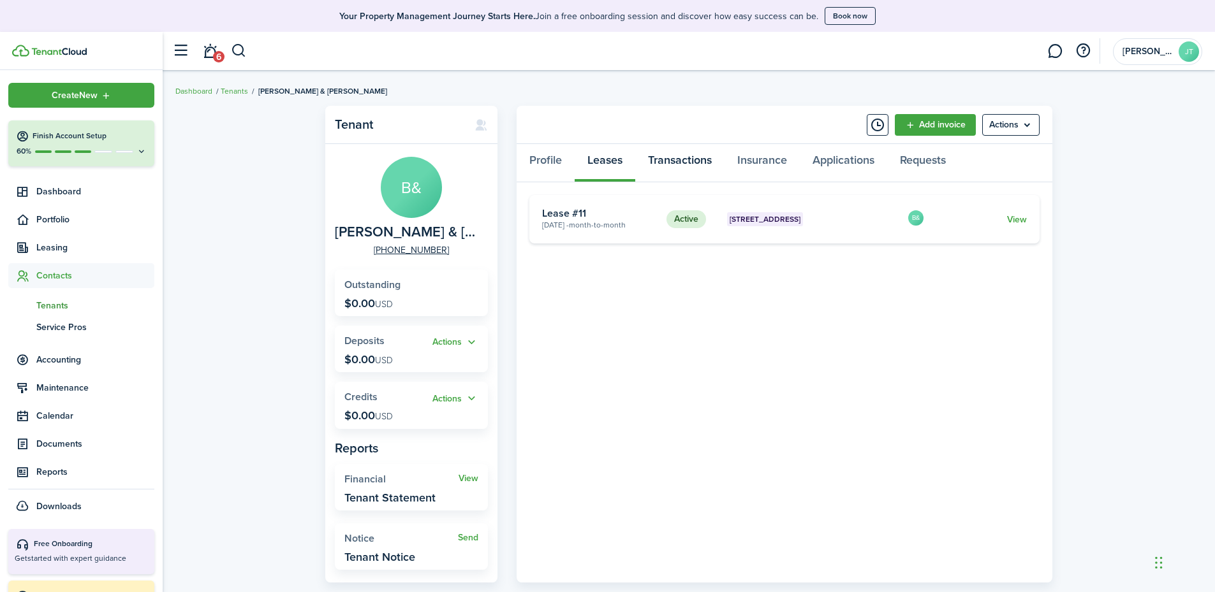
click at [664, 158] on link "Transactions" at bounding box center [679, 163] width 89 height 38
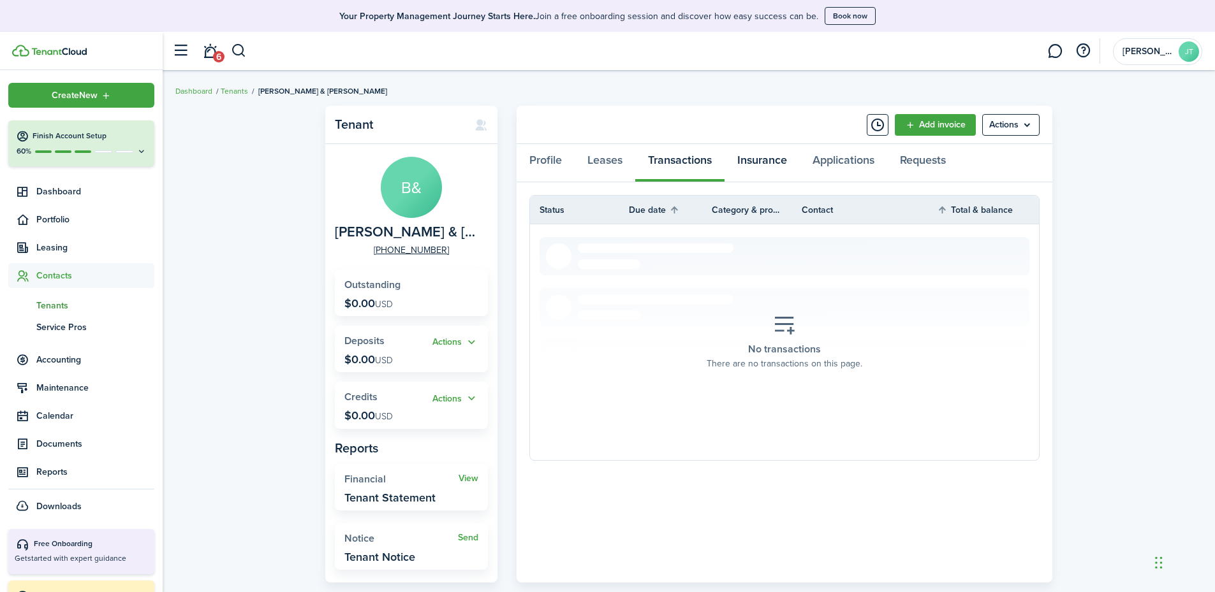
click at [745, 163] on link "Insurance" at bounding box center [761, 163] width 75 height 38
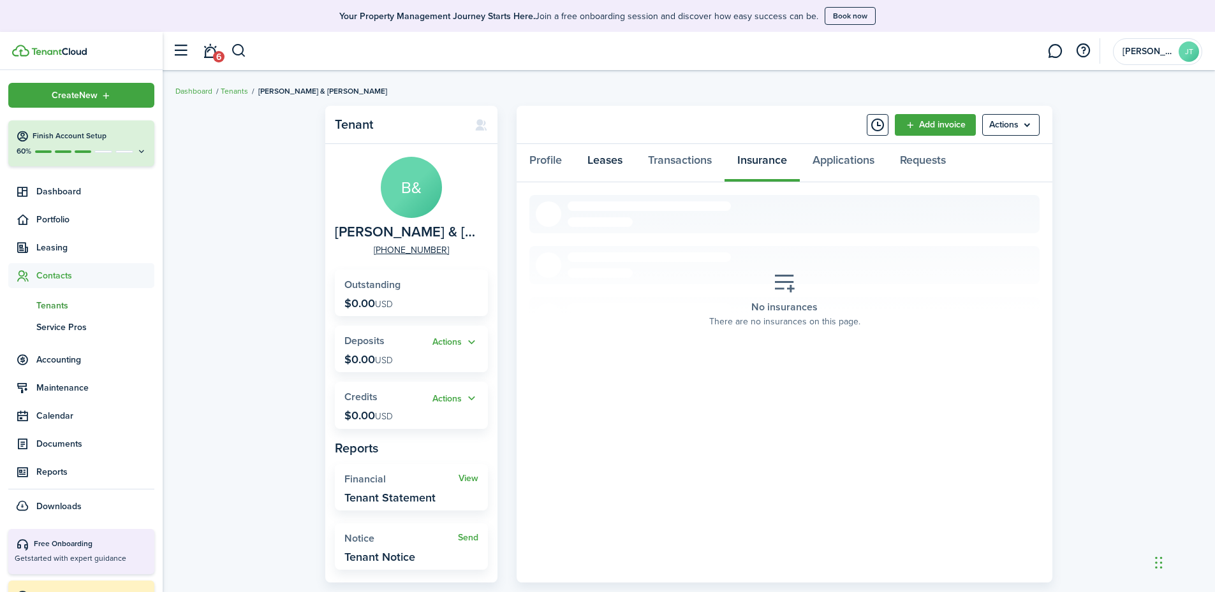
click at [613, 160] on link "Leases" at bounding box center [605, 163] width 61 height 38
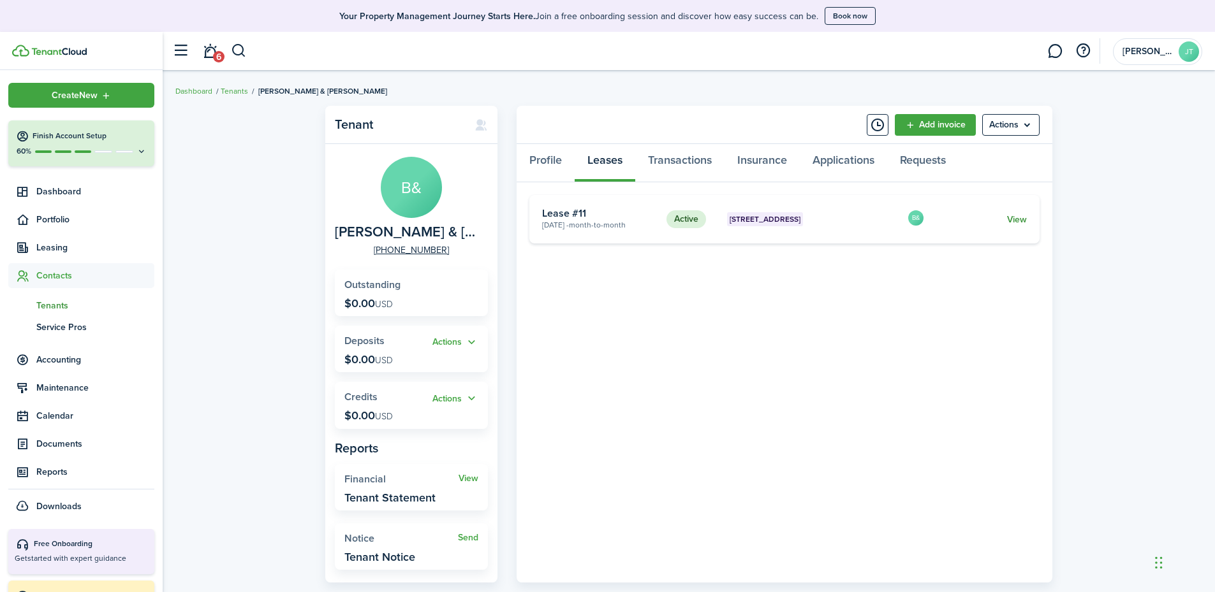
click at [1022, 223] on link "View" at bounding box center [1017, 219] width 20 height 13
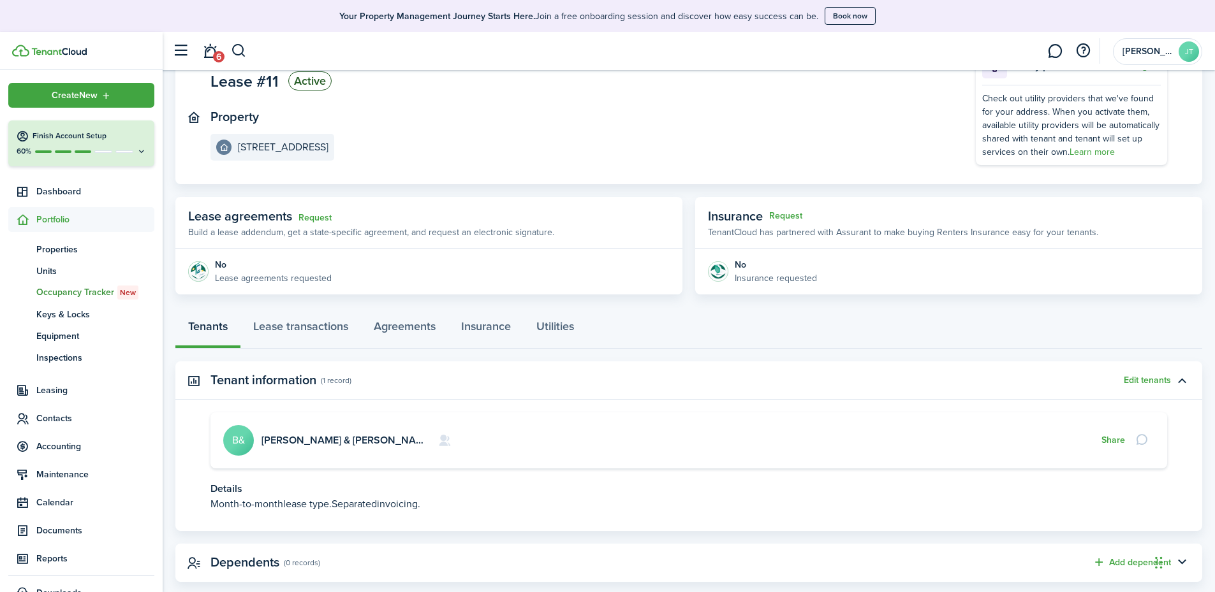
scroll to position [133, 0]
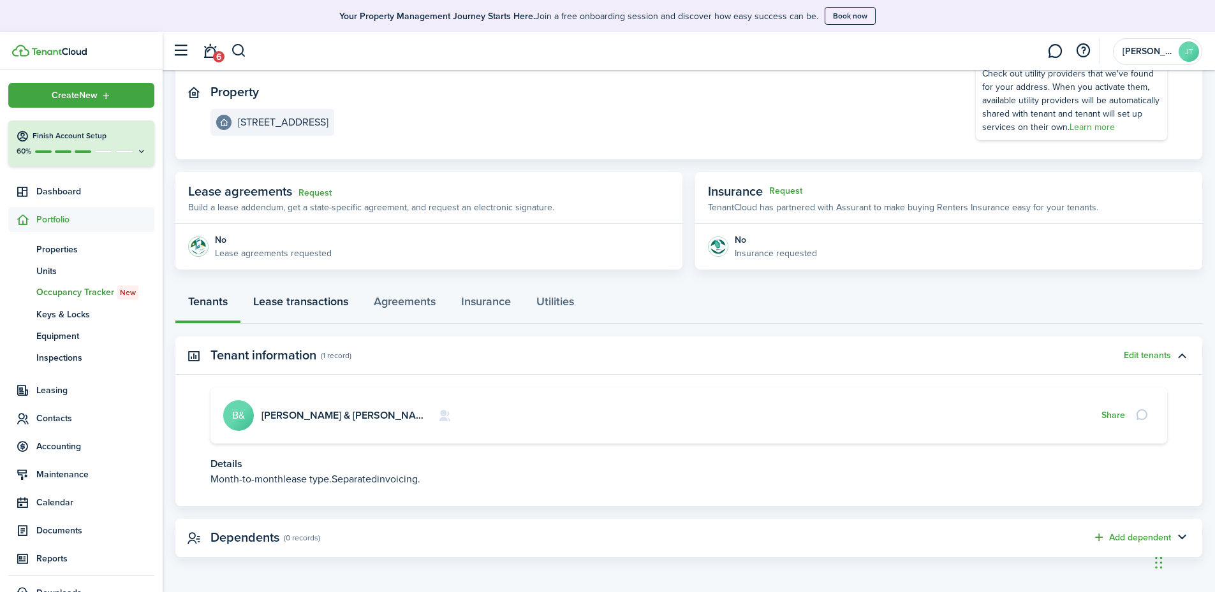
click at [329, 302] on link "Lease transactions" at bounding box center [300, 305] width 121 height 38
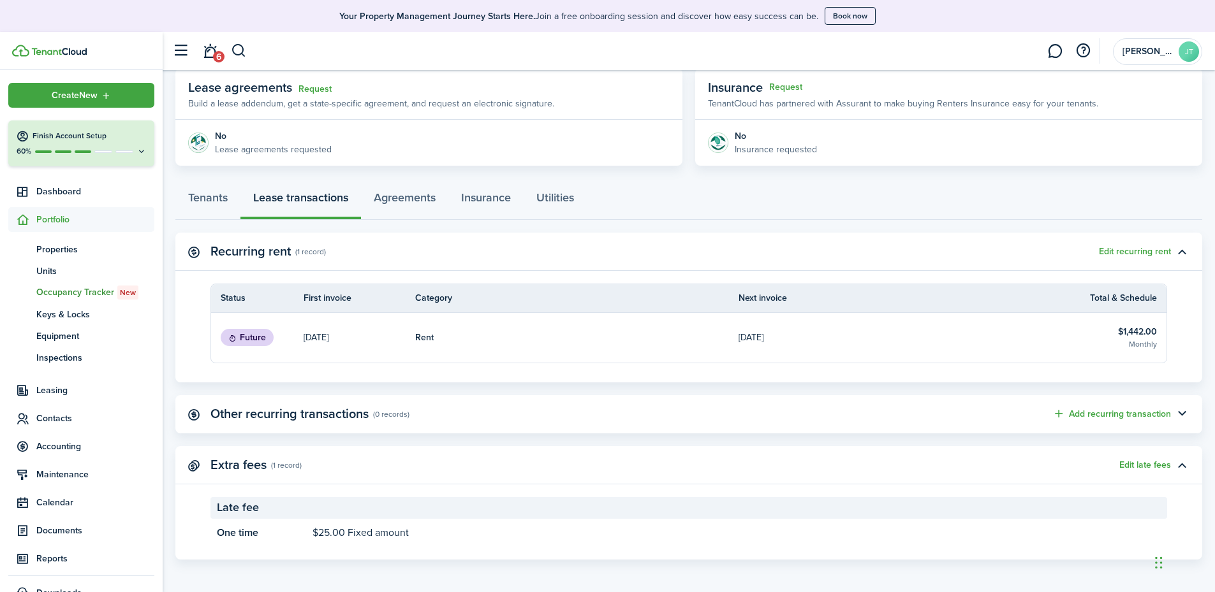
scroll to position [239, 0]
click at [414, 198] on link "Agreements" at bounding box center [404, 198] width 87 height 38
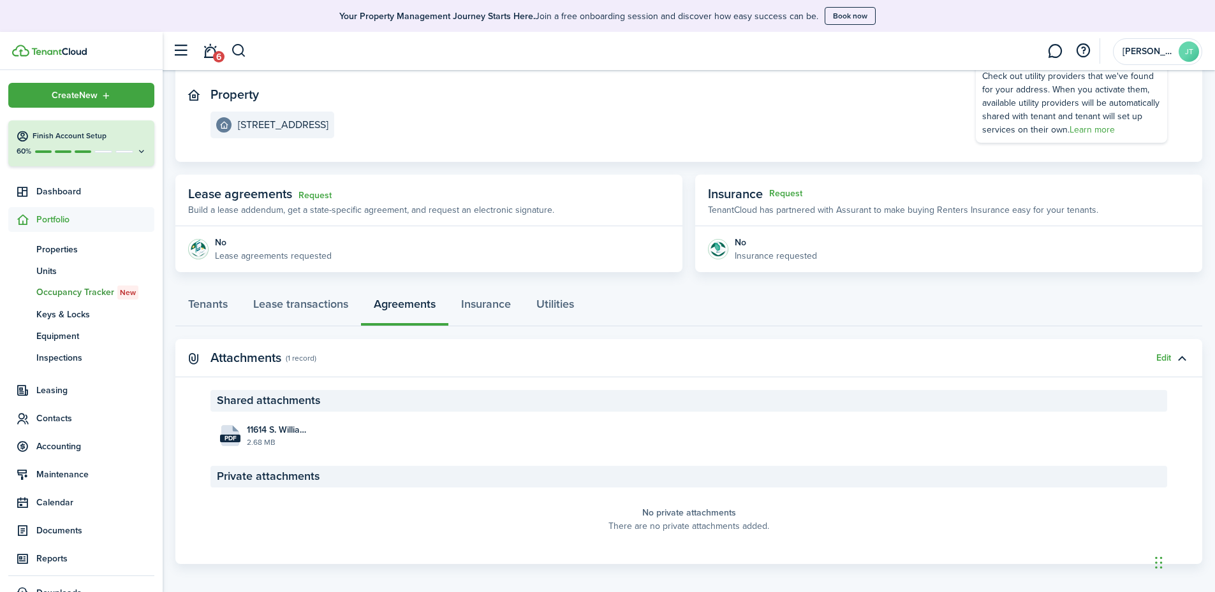
scroll to position [137, 0]
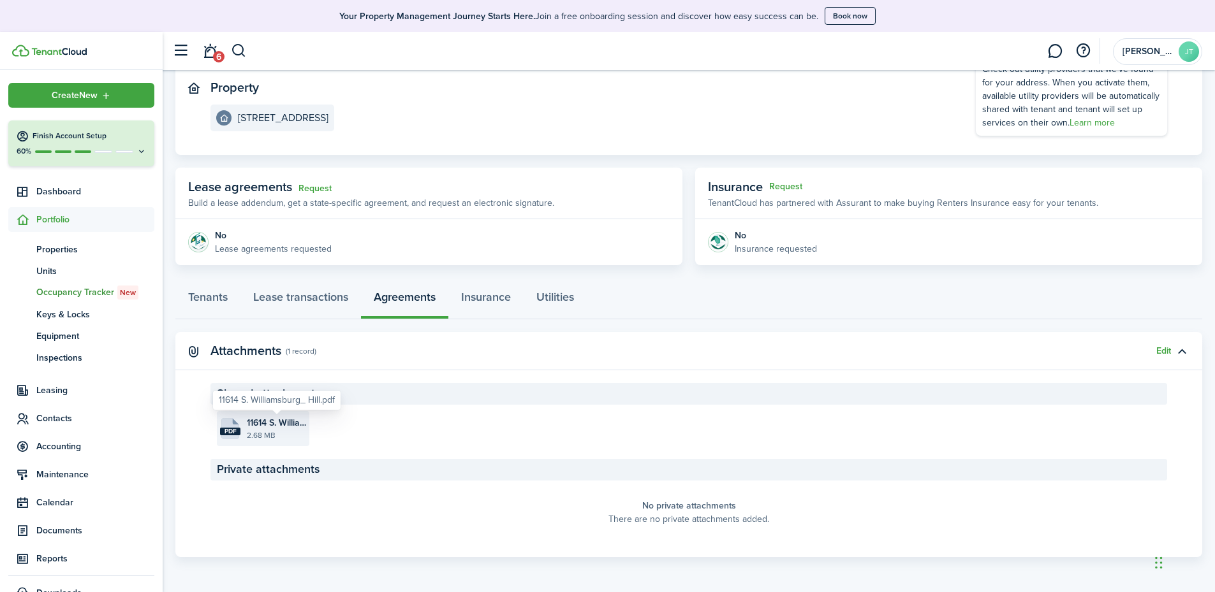
click at [262, 429] on span "11614 S. Williamsburg_ Hill.pdf" at bounding box center [276, 422] width 59 height 13
